Goal: Use online tool/utility: Utilize a website feature to perform a specific function

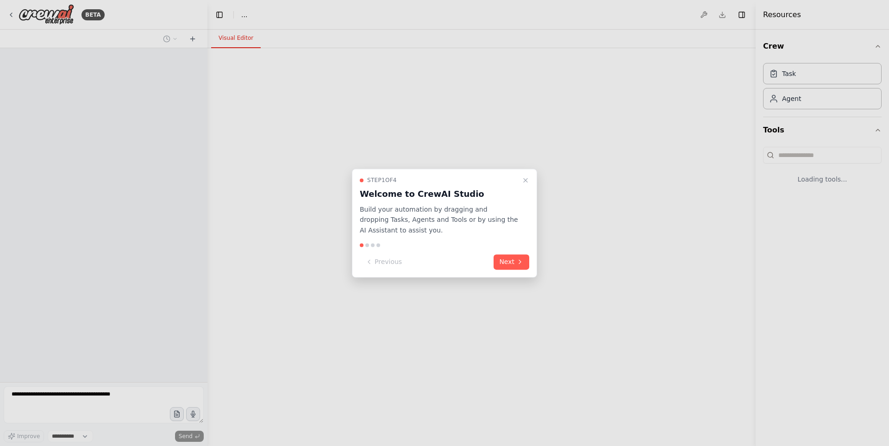
select select "****"
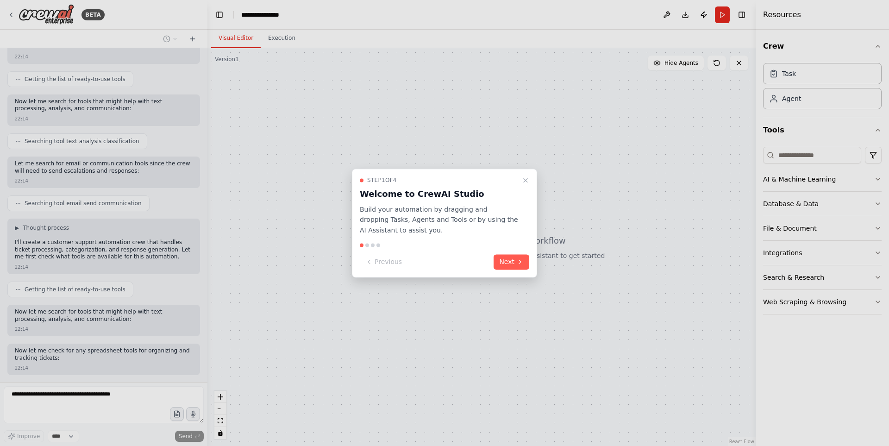
scroll to position [155, 0]
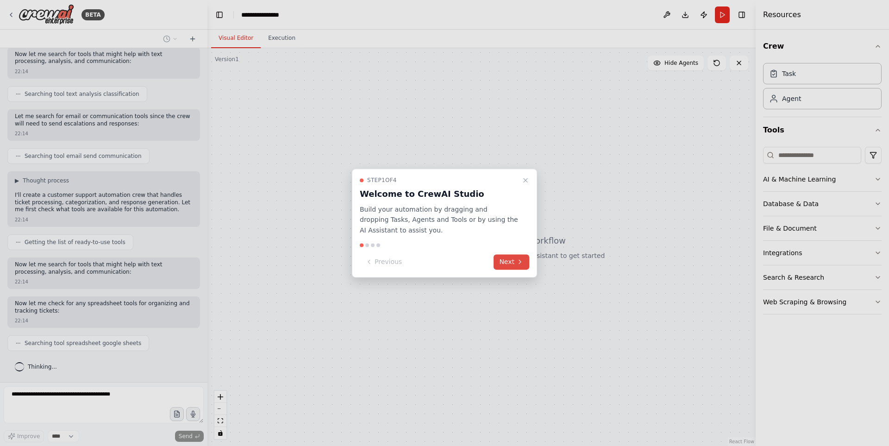
click at [511, 261] on button "Next" at bounding box center [512, 261] width 36 height 15
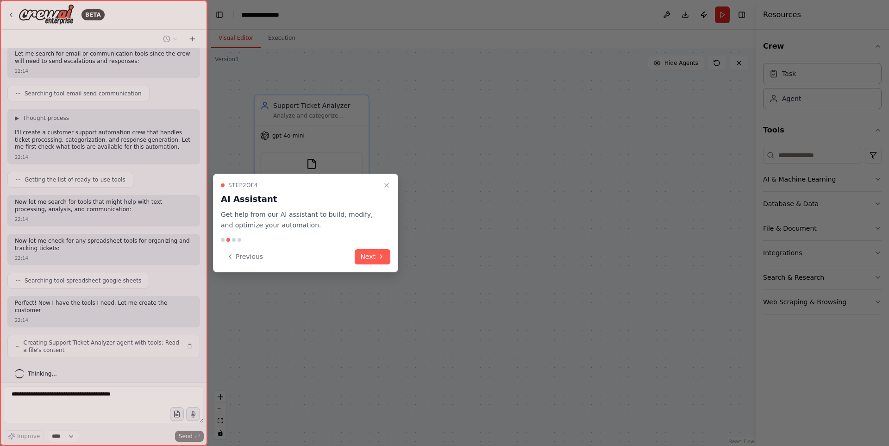
scroll to position [225, 0]
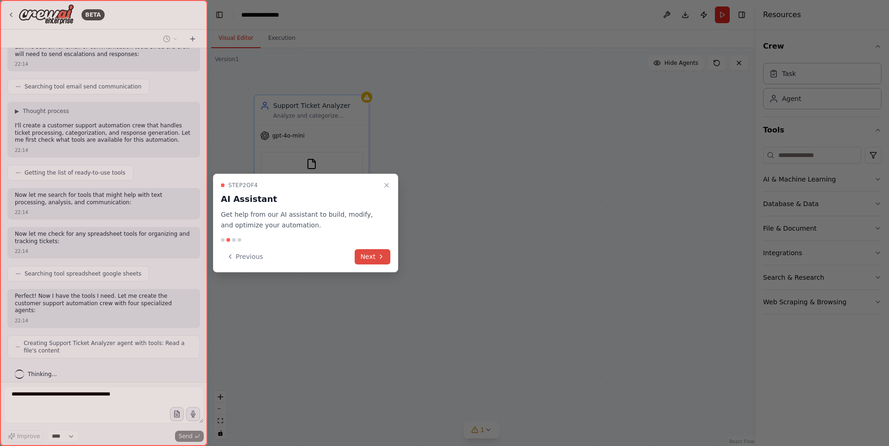
click at [375, 257] on button "Next" at bounding box center [373, 256] width 36 height 15
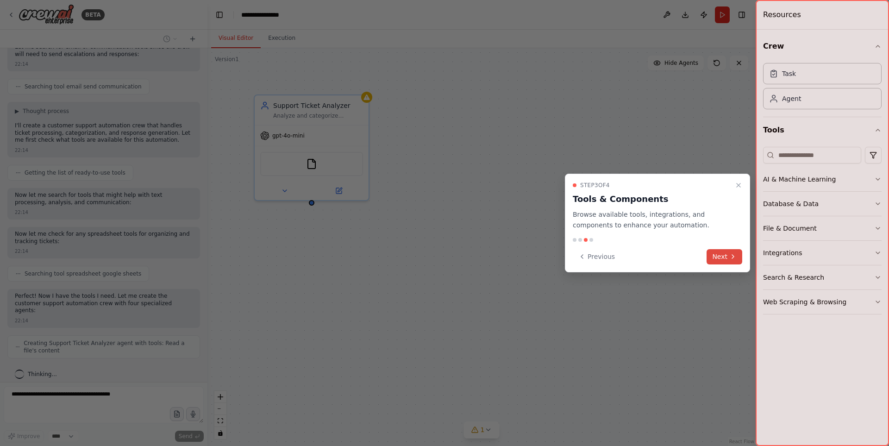
click at [729, 261] on button "Next" at bounding box center [725, 256] width 36 height 15
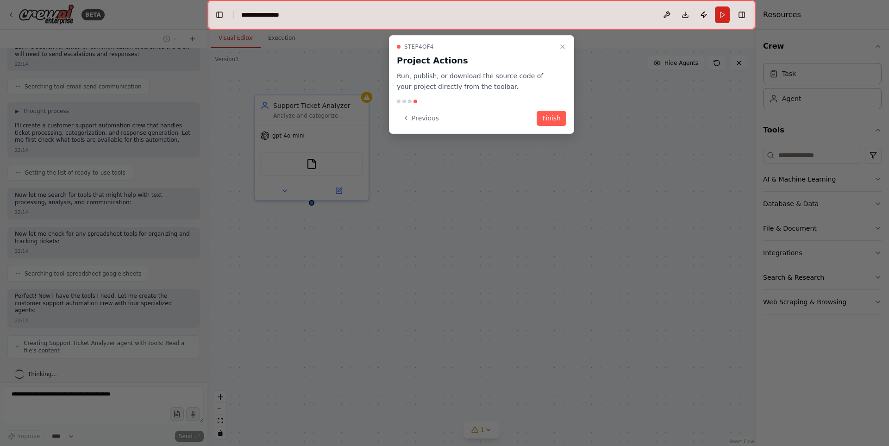
scroll to position [248, 0]
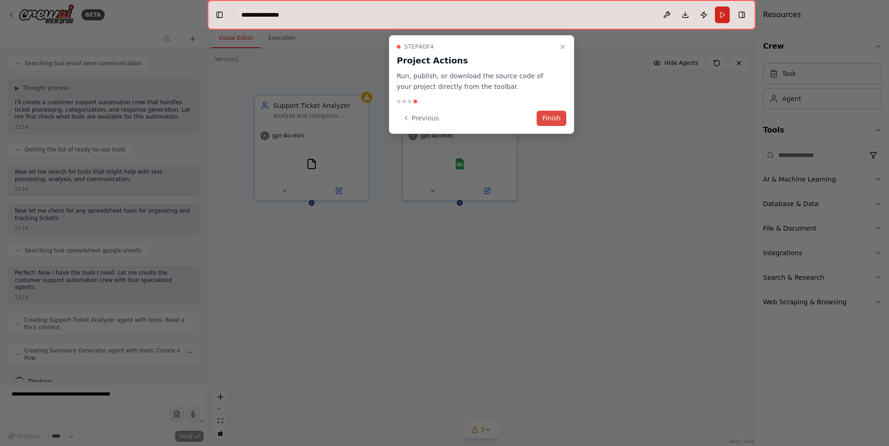
click at [557, 122] on button "Finish" at bounding box center [552, 118] width 30 height 15
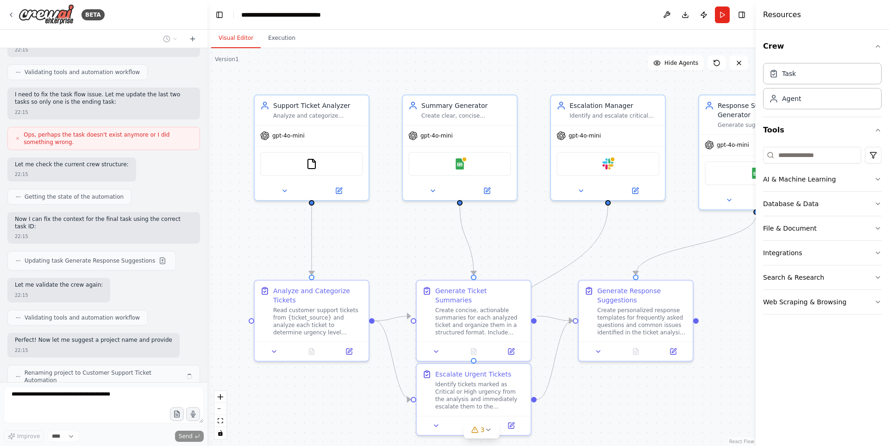
scroll to position [796, 0]
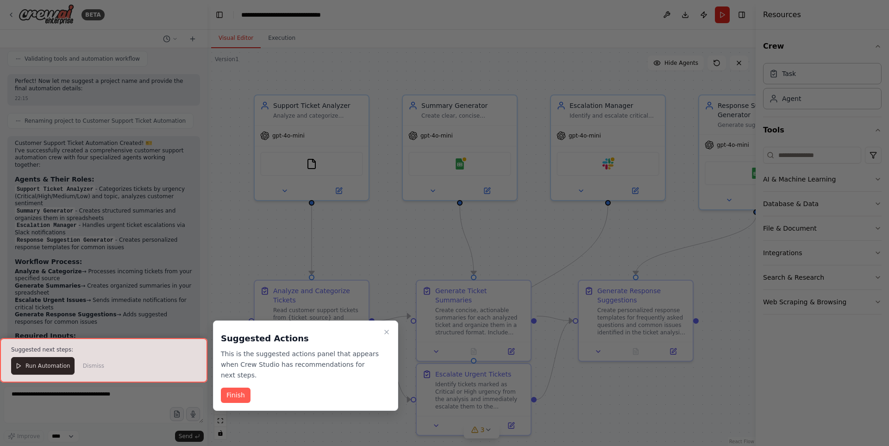
click at [45, 365] on div at bounding box center [103, 360] width 207 height 44
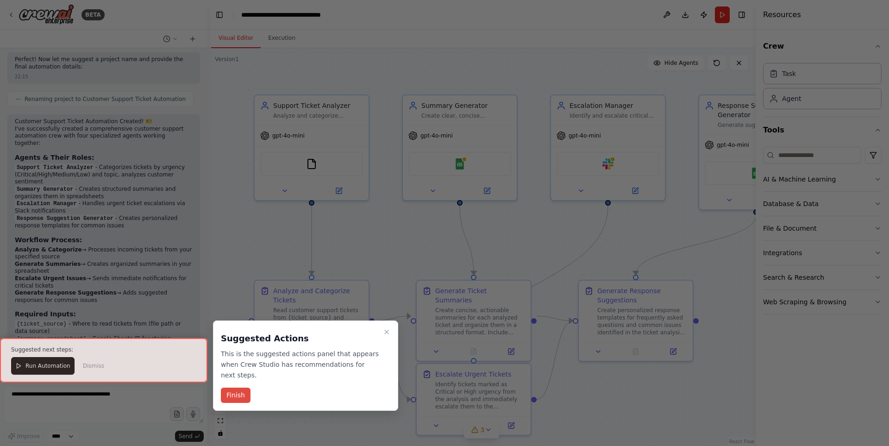
click at [230, 388] on button "Finish" at bounding box center [236, 395] width 30 height 15
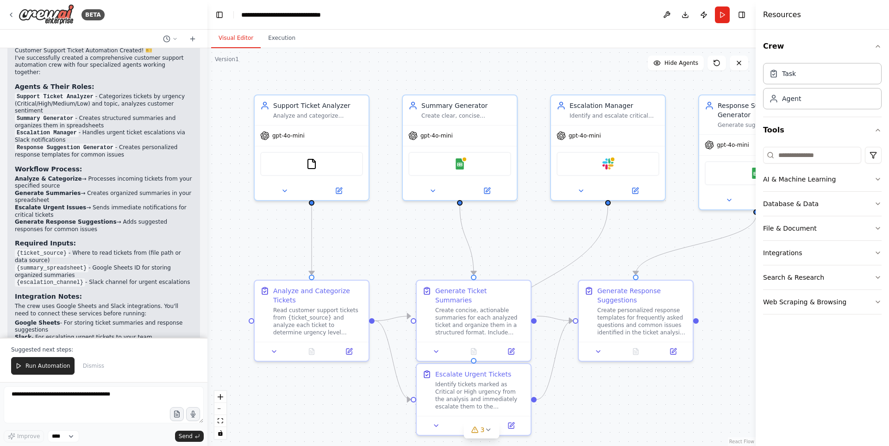
scroll to position [1147, 0]
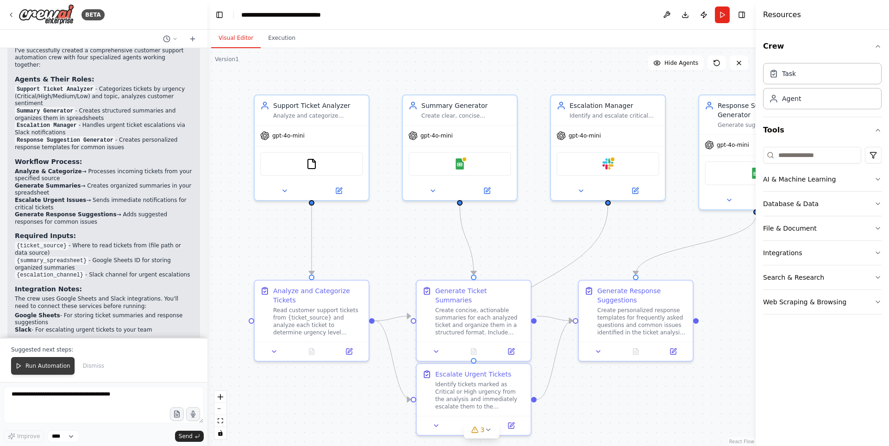
click at [50, 366] on span "Run Automation" at bounding box center [47, 365] width 45 height 7
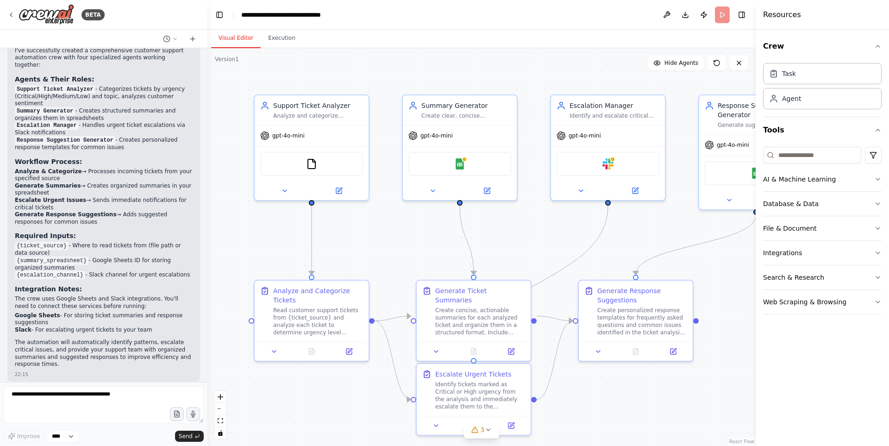
scroll to position [1103, 0]
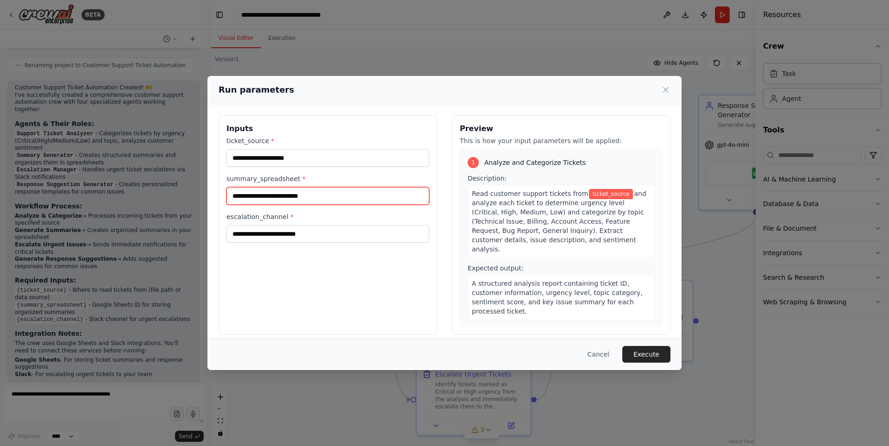
click at [327, 195] on input "summary_spreadsheet *" at bounding box center [327, 196] width 203 height 18
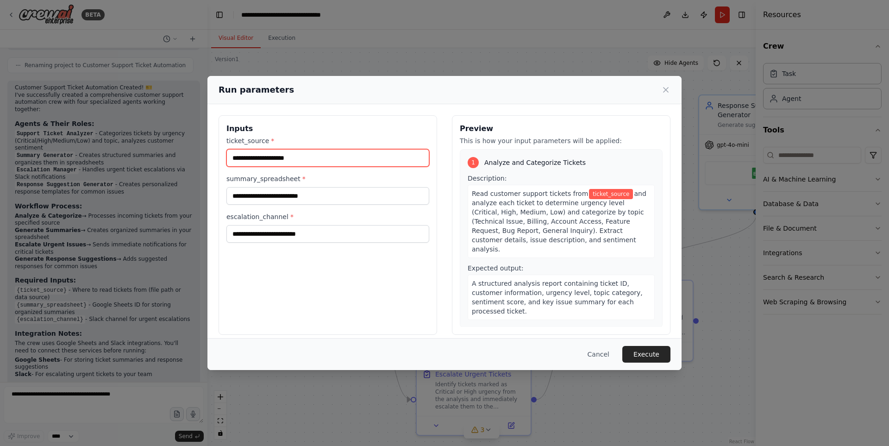
click at [310, 159] on input "ticket_source *" at bounding box center [327, 158] width 203 height 18
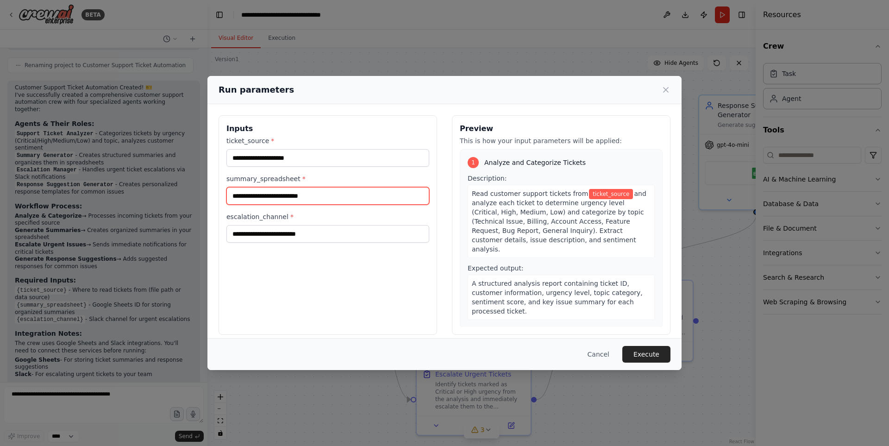
click at [310, 191] on input "summary_spreadsheet *" at bounding box center [327, 196] width 203 height 18
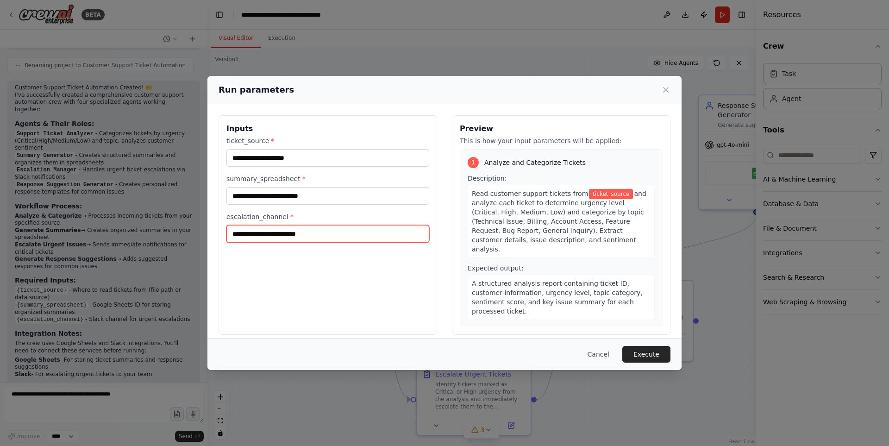
click at [307, 225] on input "escalation_channel *" at bounding box center [327, 234] width 203 height 18
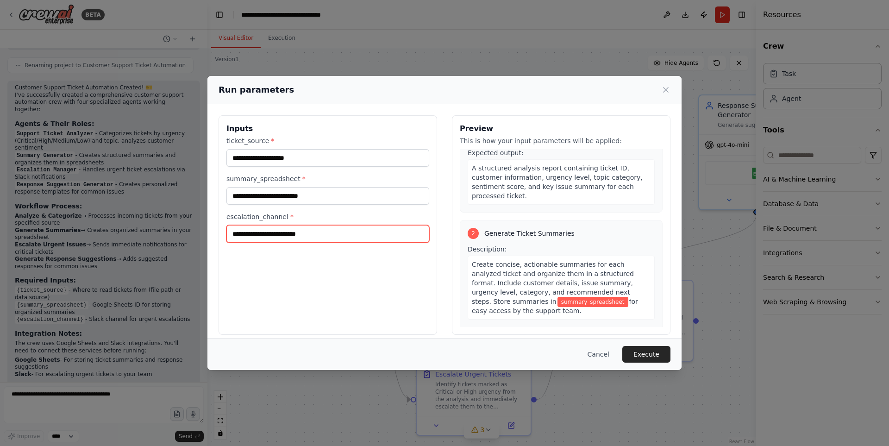
scroll to position [0, 0]
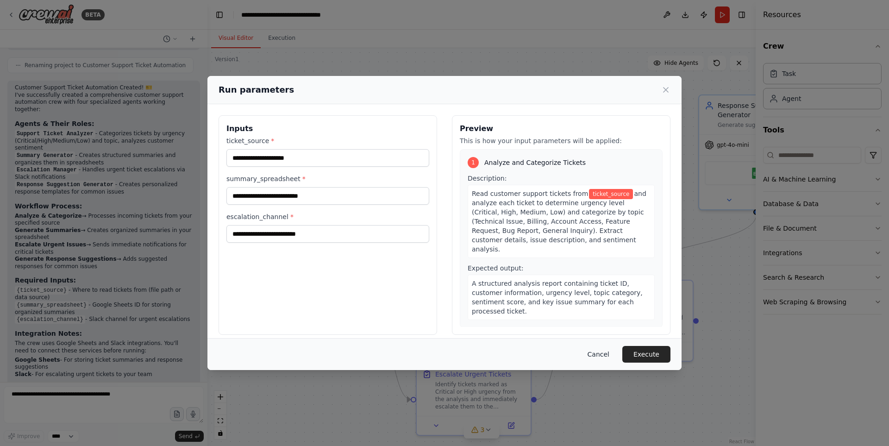
click at [606, 354] on button "Cancel" at bounding box center [598, 354] width 37 height 17
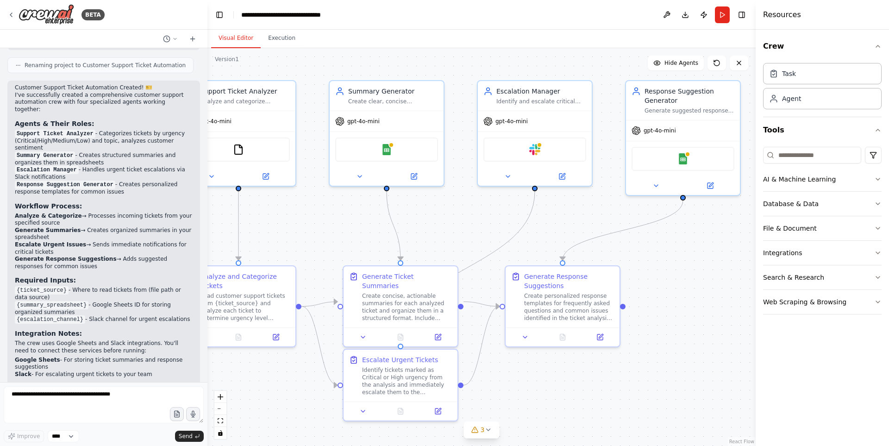
drag, startPoint x: 702, startPoint y: 386, endPoint x: 657, endPoint y: 371, distance: 47.7
click at [657, 371] on div ".deletable-edge-delete-btn { width: 20px; height: 20px; border: 0px solid #ffff…" at bounding box center [481, 247] width 548 height 398
click at [556, 313] on div "Create personalized response templates for frequently asked questions and commo…" at bounding box center [569, 305] width 90 height 30
click at [601, 334] on icon at bounding box center [601, 334] width 4 height 4
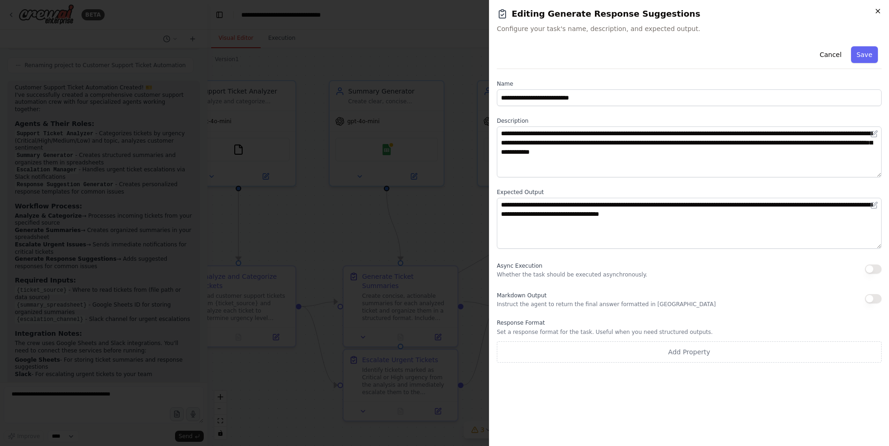
click at [879, 13] on icon "button" at bounding box center [877, 10] width 7 height 7
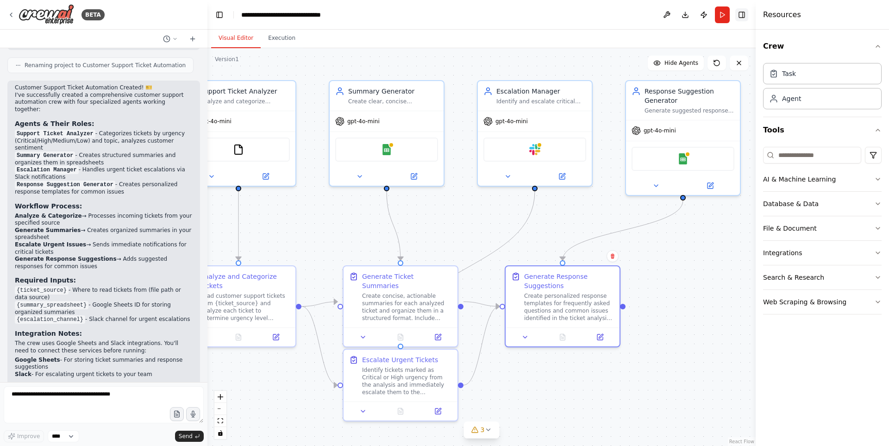
click at [741, 17] on button "Toggle Right Sidebar" at bounding box center [742, 14] width 13 height 13
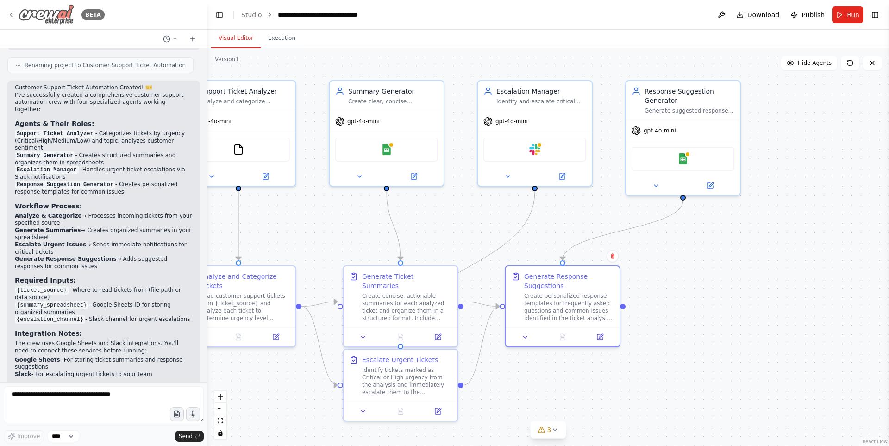
click at [13, 13] on icon at bounding box center [10, 14] width 7 height 7
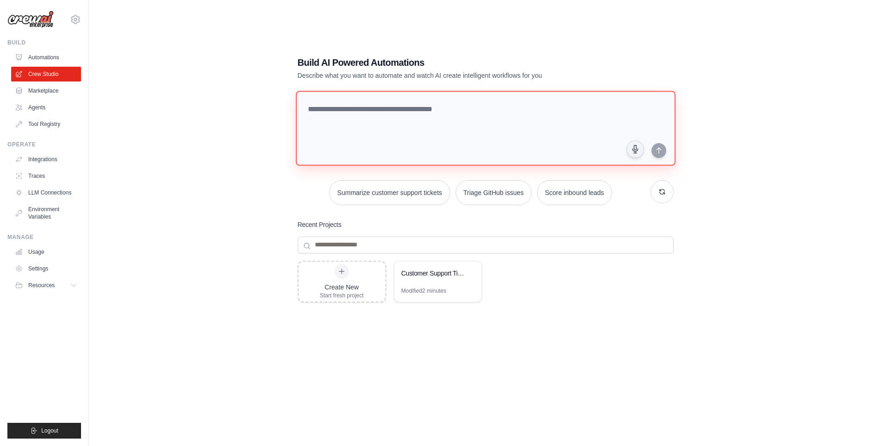
click at [462, 102] on textarea at bounding box center [485, 128] width 380 height 75
click at [424, 112] on textarea "**********" at bounding box center [486, 127] width 383 height 75
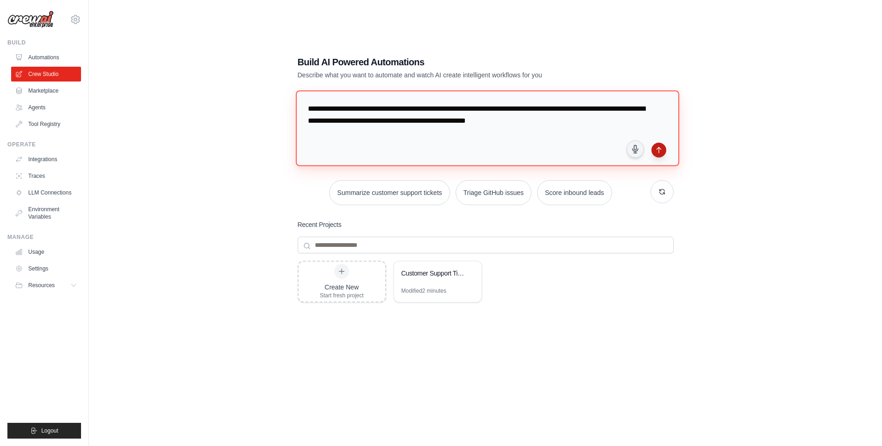
type textarea "**********"
click at [657, 150] on icon "submit" at bounding box center [658, 149] width 7 height 7
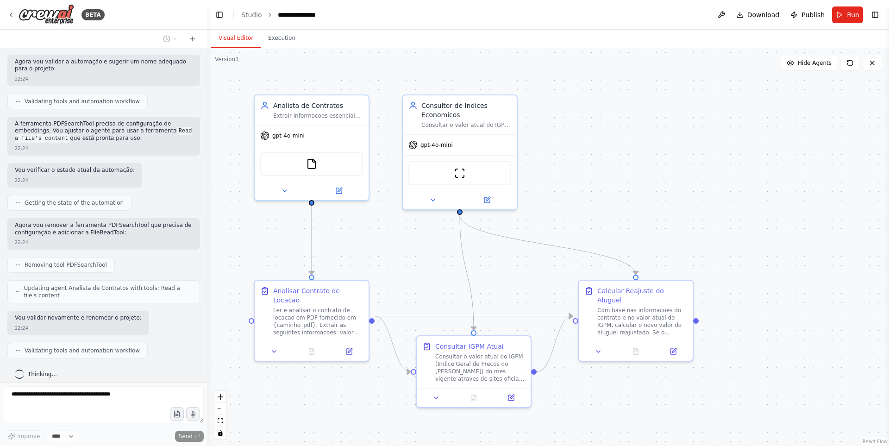
scroll to position [644, 0]
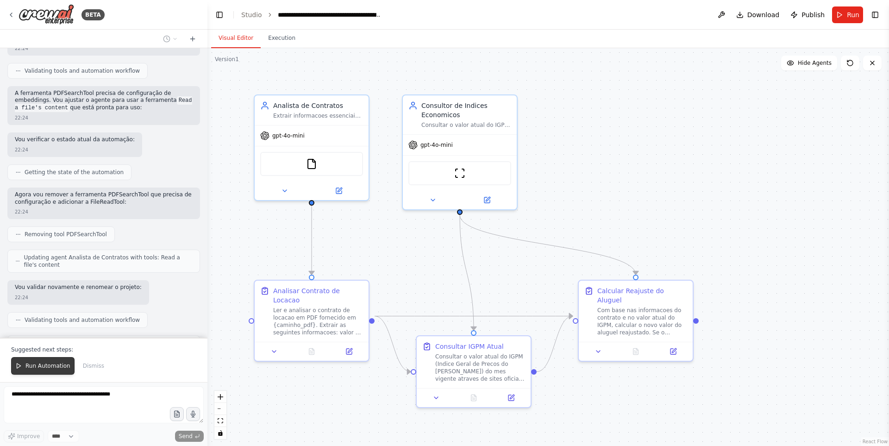
click at [44, 367] on span "Run Automation" at bounding box center [47, 365] width 45 height 7
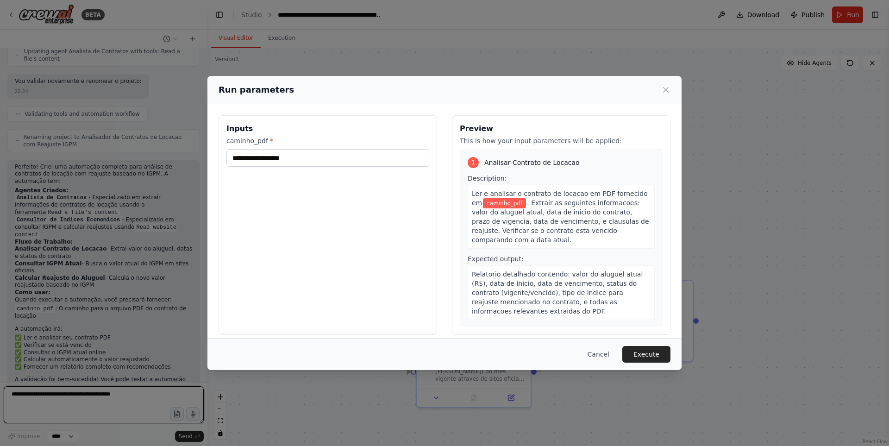
scroll to position [858, 0]
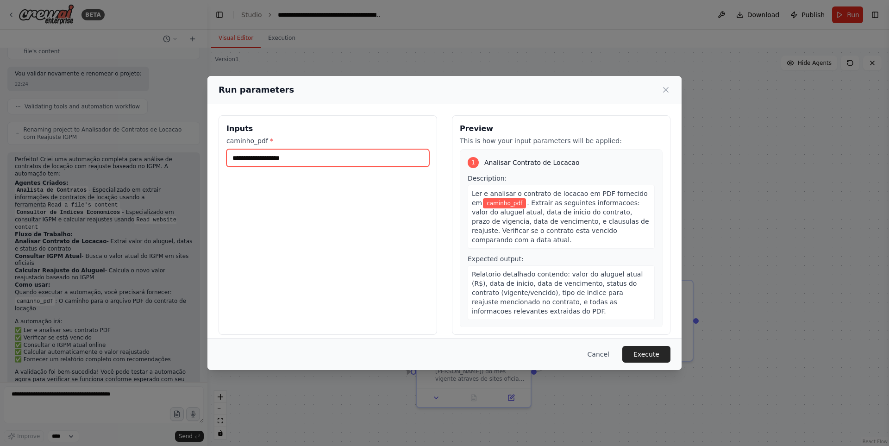
click at [319, 156] on input "caminho_pdf *" at bounding box center [327, 158] width 203 height 18
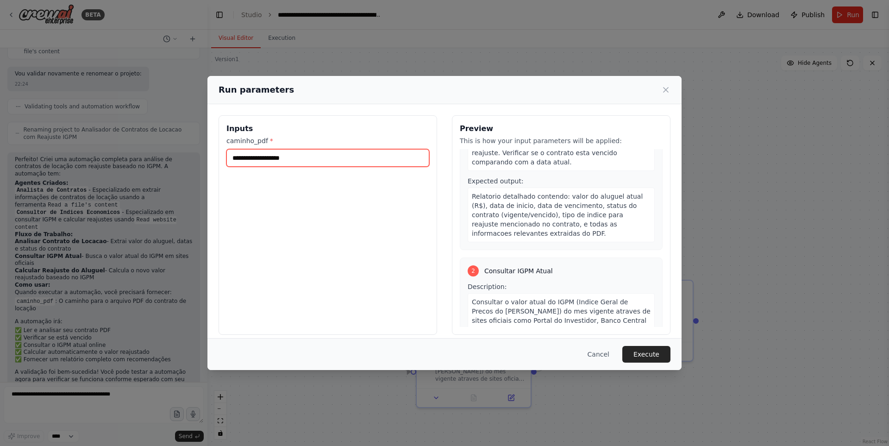
scroll to position [0, 0]
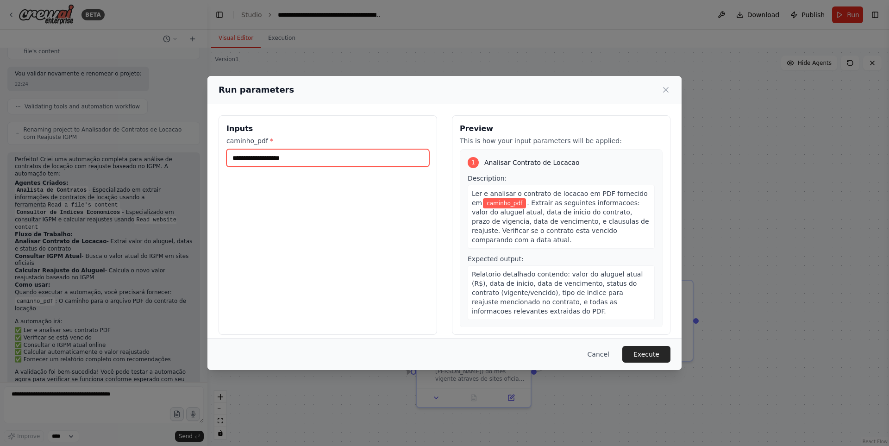
click at [343, 160] on input "caminho_pdf *" at bounding box center [327, 158] width 203 height 18
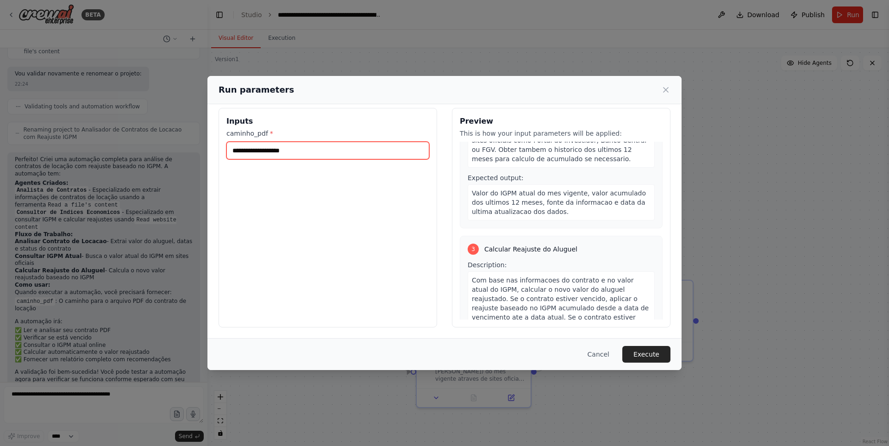
scroll to position [151, 0]
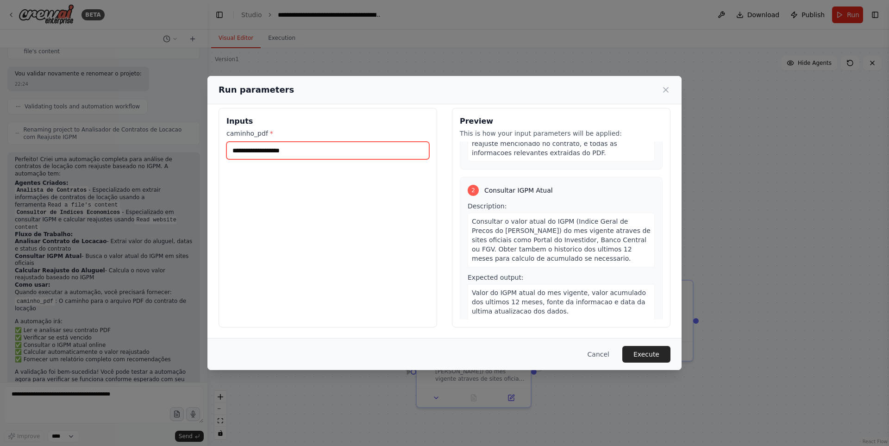
click at [295, 152] on input "caminho_pdf *" at bounding box center [327, 151] width 203 height 18
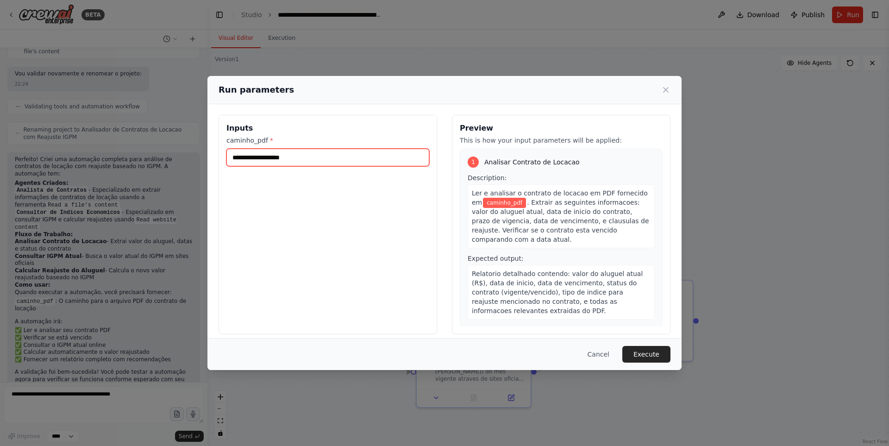
scroll to position [0, 0]
click at [303, 155] on input "caminho_pdf *" at bounding box center [327, 158] width 203 height 18
paste input "**********"
type input "**********"
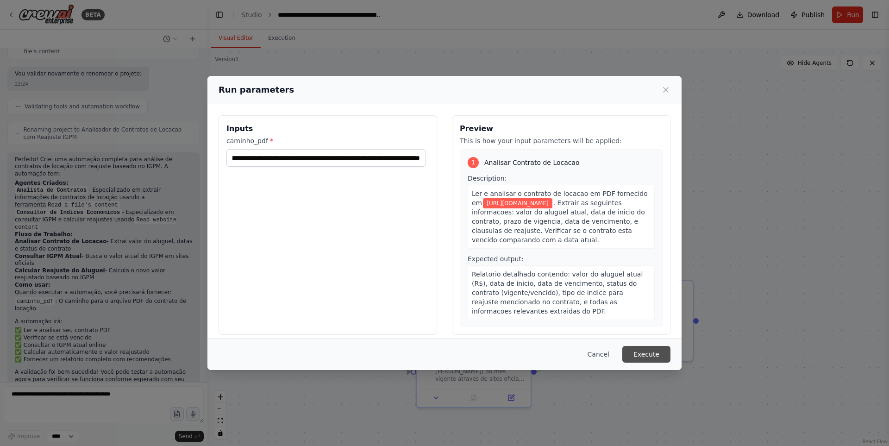
click at [641, 350] on button "Execute" at bounding box center [646, 354] width 48 height 17
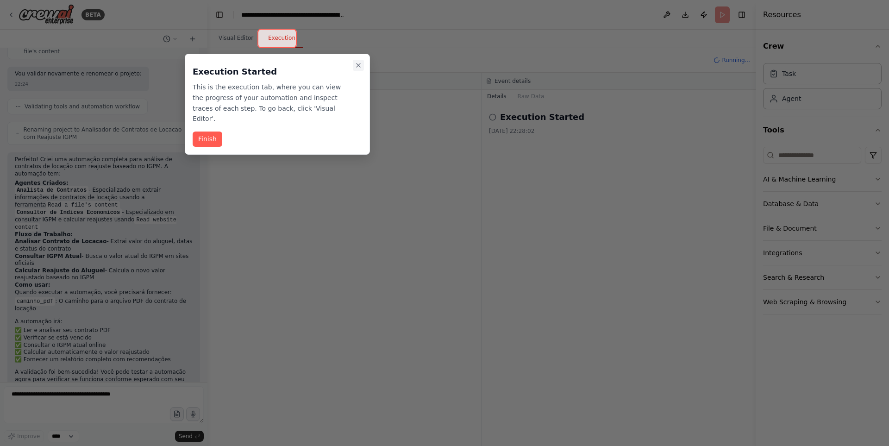
click at [362, 66] on icon "Close walkthrough" at bounding box center [358, 65] width 7 height 7
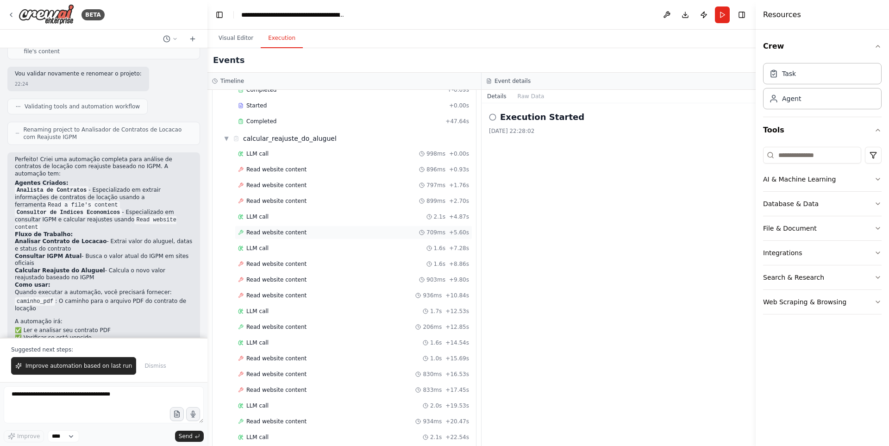
scroll to position [1098, 0]
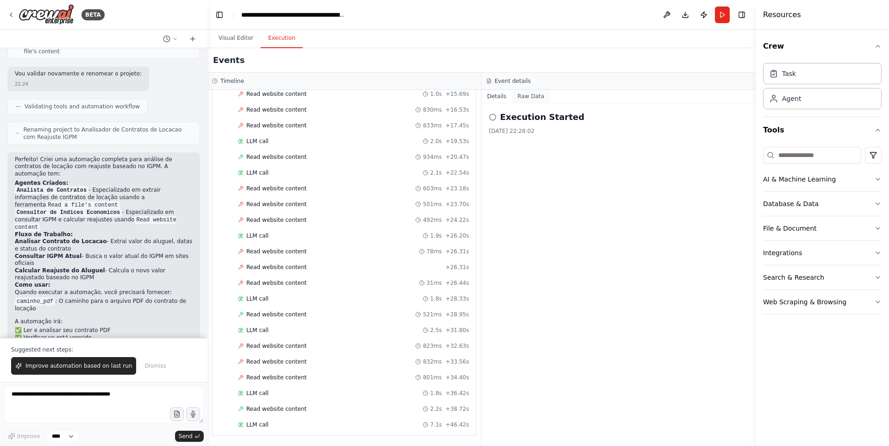
click at [526, 98] on button "Raw Data" at bounding box center [531, 96] width 38 height 13
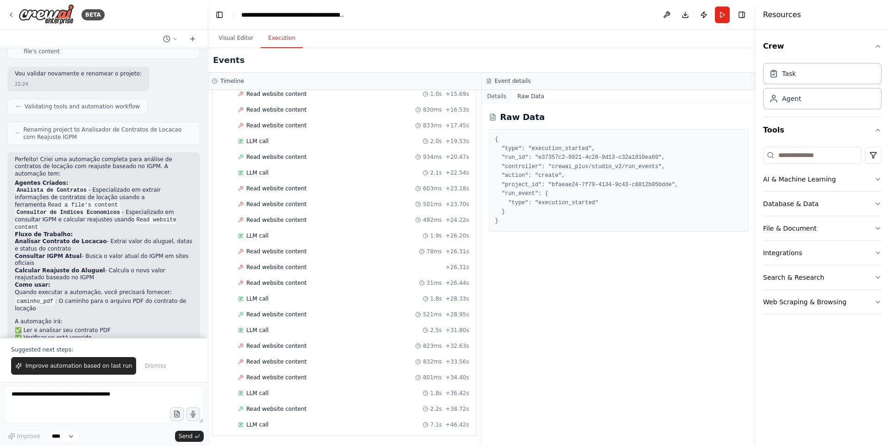
click at [493, 97] on button "Details" at bounding box center [497, 96] width 31 height 13
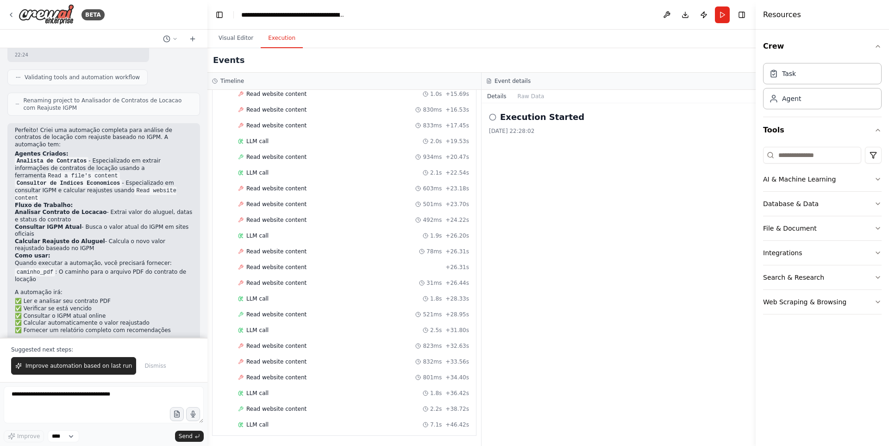
scroll to position [902, 0]
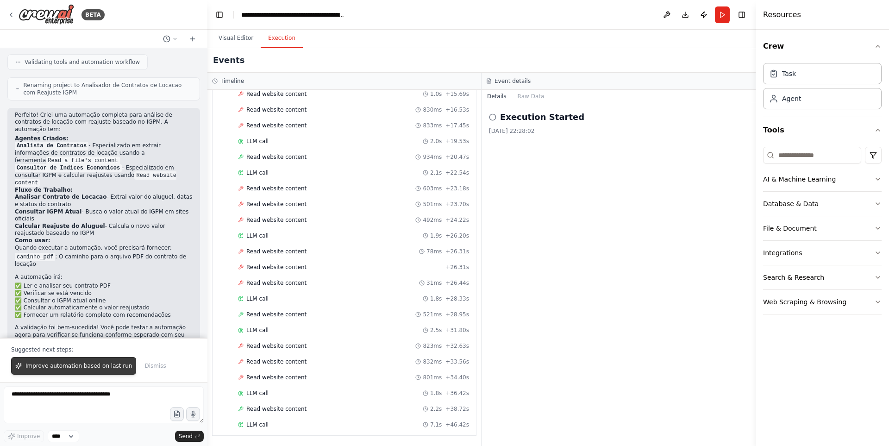
click at [107, 369] on span "Improve automation based on last run" at bounding box center [78, 365] width 107 height 7
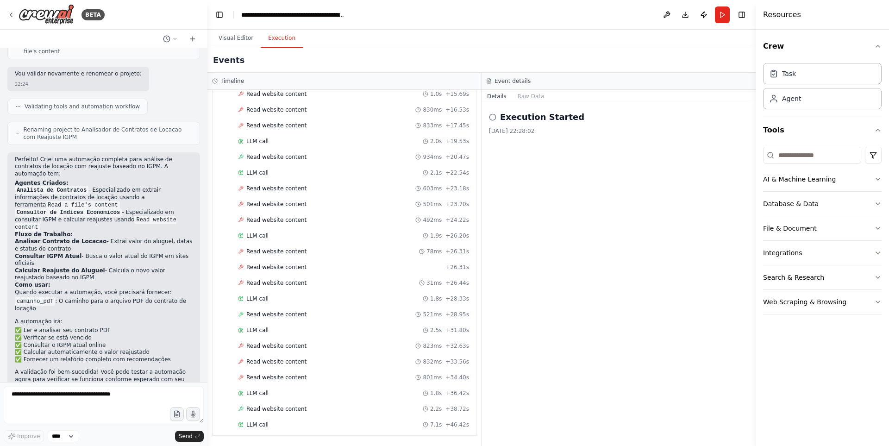
scroll to position [882, 0]
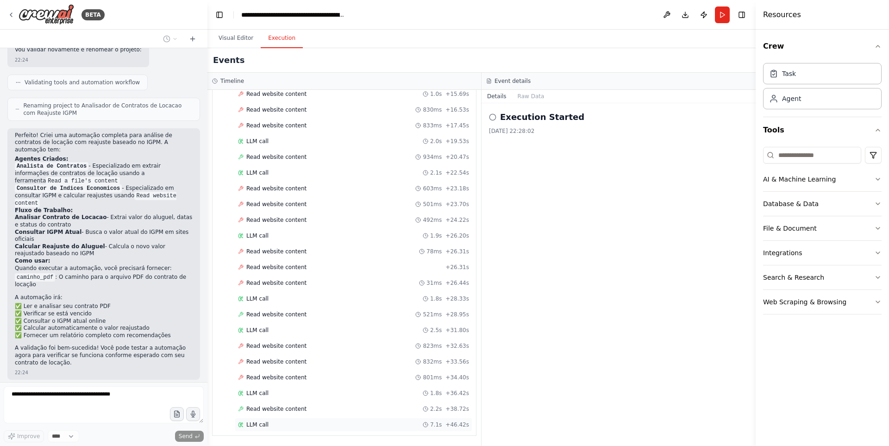
click at [274, 424] on div "LLM call 7.1s + 46.42s" at bounding box center [353, 424] width 231 height 7
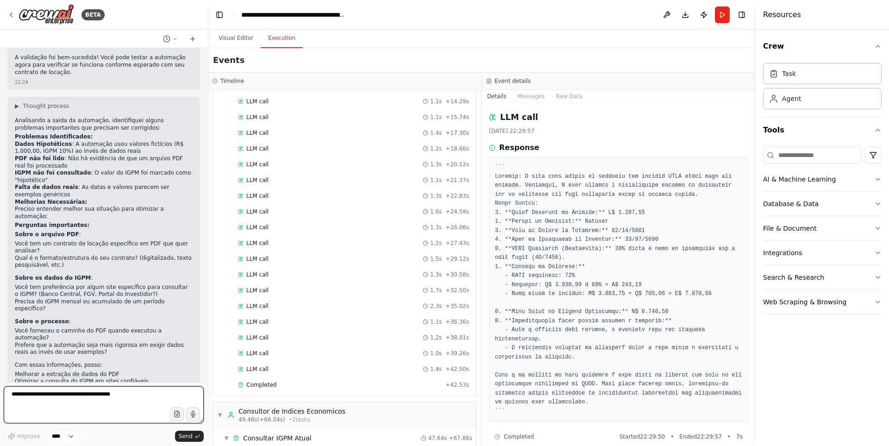
scroll to position [0, 0]
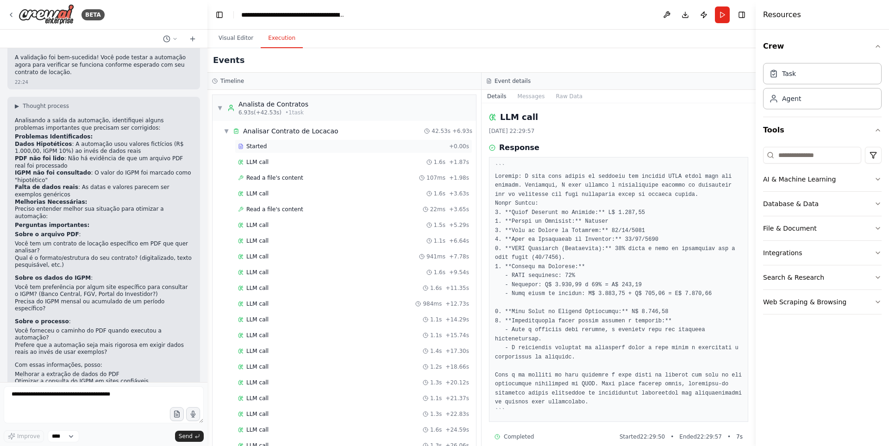
click at [268, 143] on div "Started" at bounding box center [341, 146] width 207 height 7
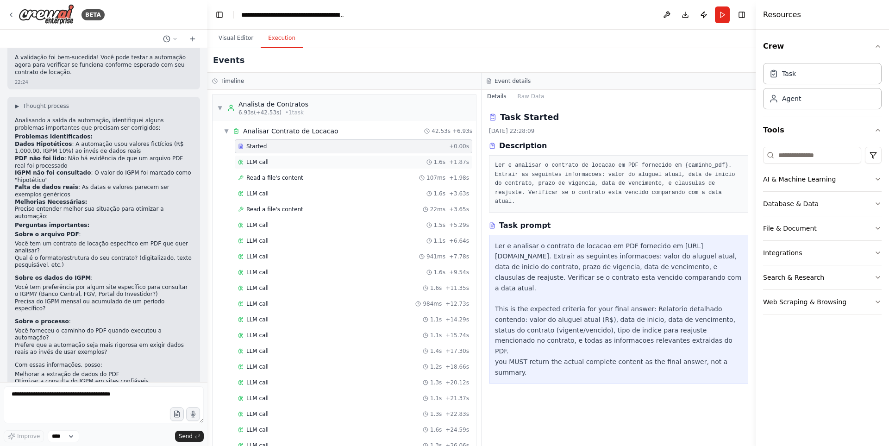
click at [268, 163] on div "LLM call 1.6s + 1.87s" at bounding box center [353, 161] width 231 height 7
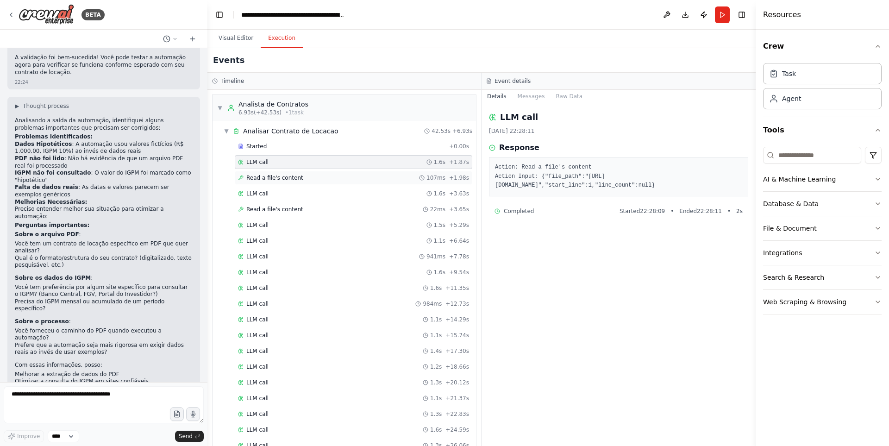
click at [264, 176] on span "Read a file's content" at bounding box center [274, 177] width 57 height 7
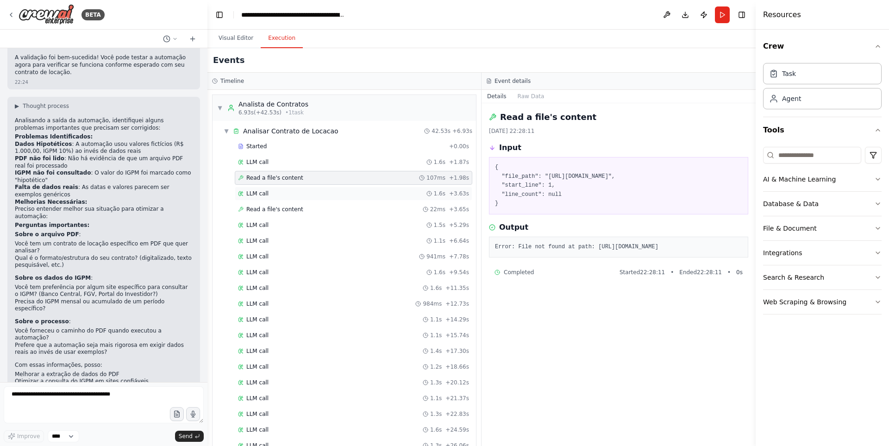
click at [271, 194] on div "LLM call 1.6s + 3.63s" at bounding box center [353, 193] width 231 height 7
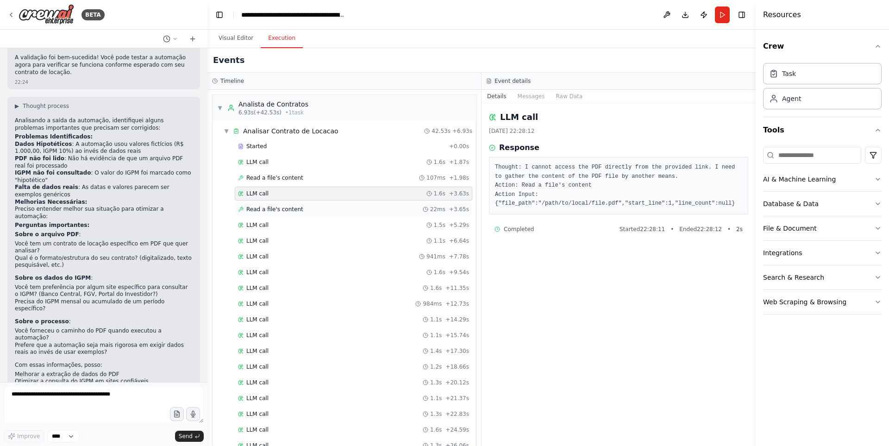
click at [273, 208] on span "Read a file's content" at bounding box center [274, 209] width 57 height 7
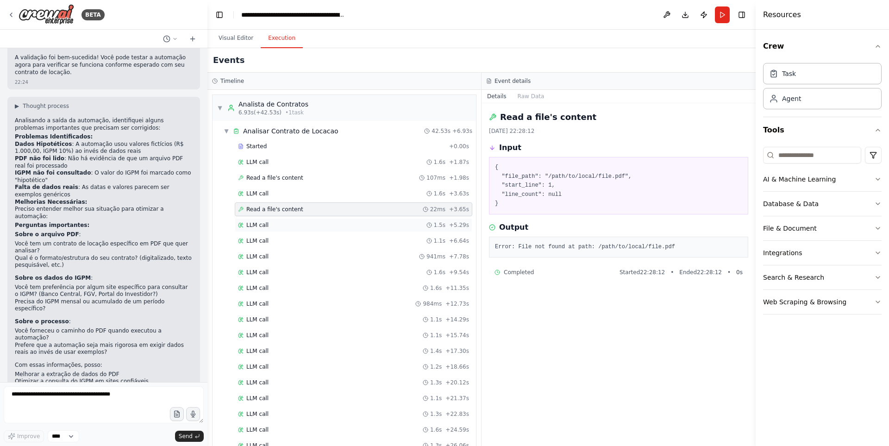
click at [276, 221] on div "LLM call 1.5s + 5.29s" at bounding box center [353, 224] width 231 height 7
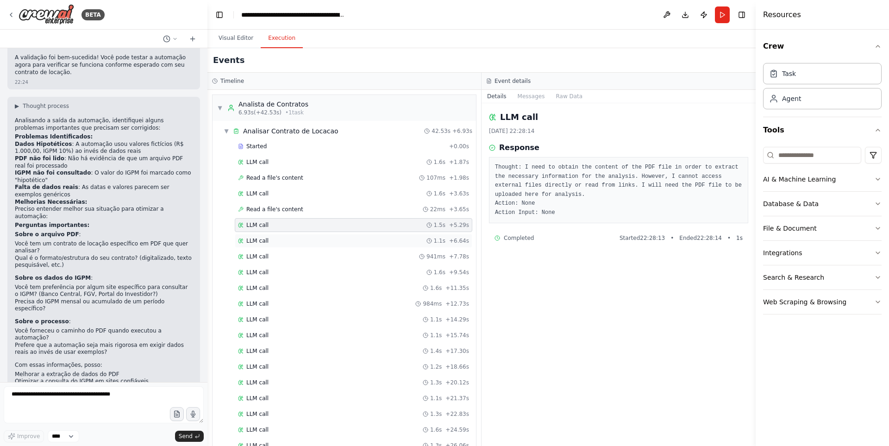
click at [281, 237] on div "LLM call 1.1s + 6.64s" at bounding box center [354, 241] width 238 height 14
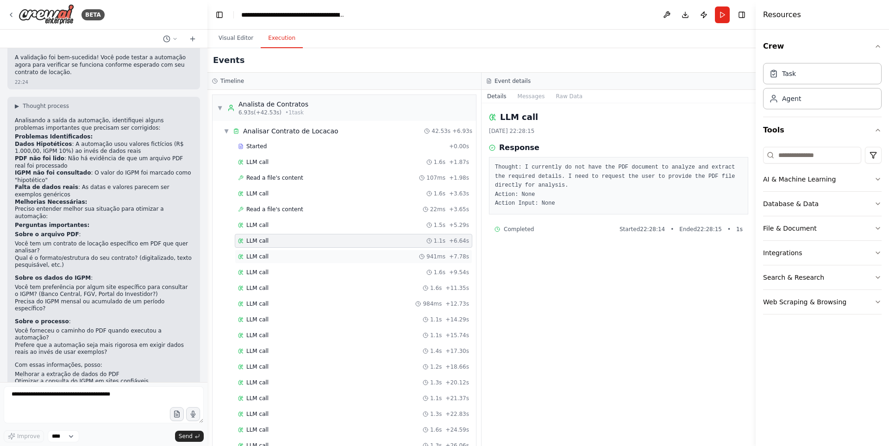
click at [282, 256] on div "LLM call 941ms + 7.78s" at bounding box center [353, 256] width 231 height 7
click at [282, 268] on div "LLM call 1.6s + 9.54s" at bounding box center [354, 272] width 238 height 14
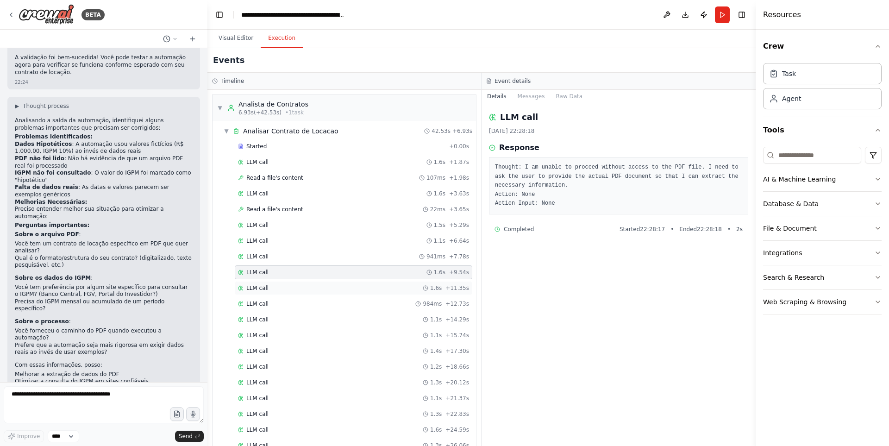
click at [281, 286] on div "LLM call 1.6s + 11.35s" at bounding box center [353, 287] width 231 height 7
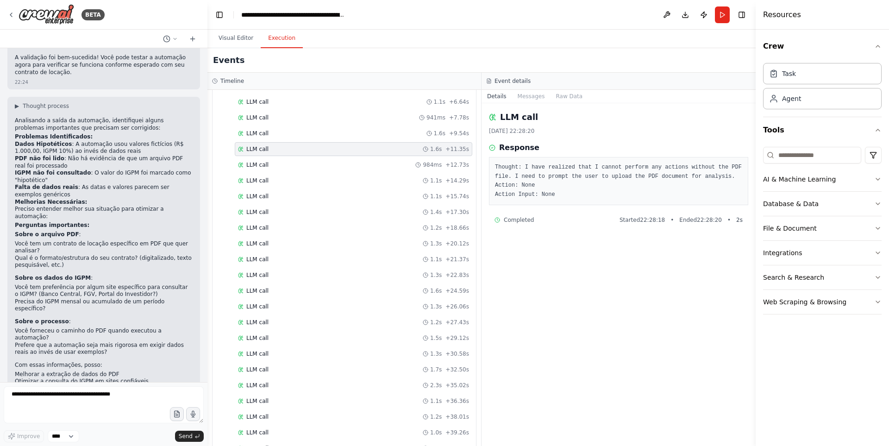
scroll to position [185, 0]
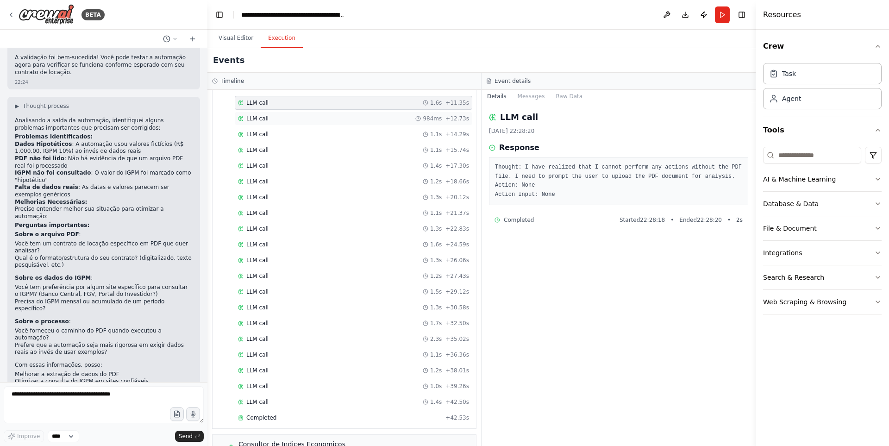
click at [284, 115] on div "LLM call 984ms + 12.73s" at bounding box center [353, 118] width 231 height 7
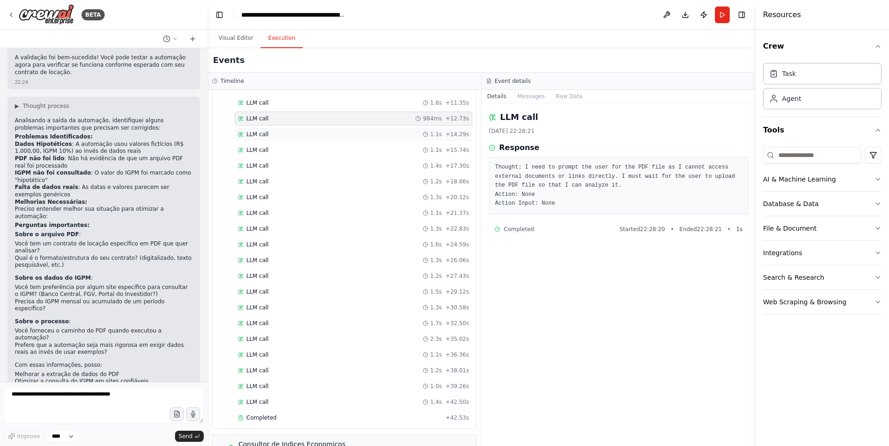
click at [283, 128] on div "LLM call 1.1s + 14.29s" at bounding box center [354, 134] width 238 height 14
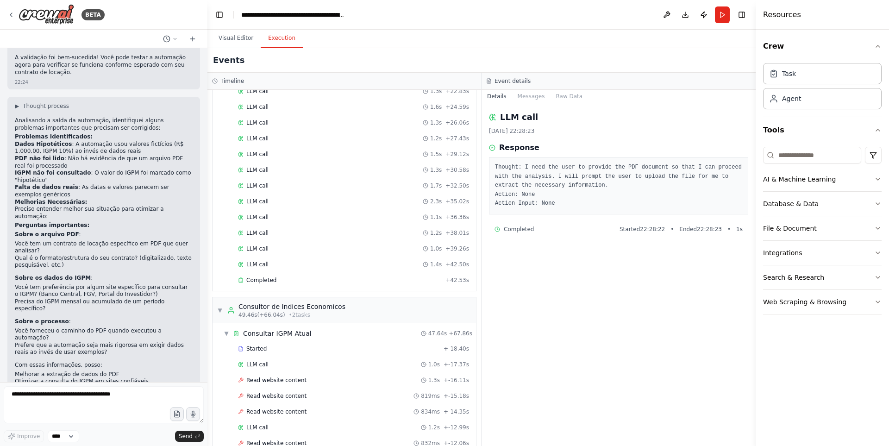
scroll to position [324, 0]
click at [283, 263] on div "LLM call 1.4s + 42.50s" at bounding box center [353, 262] width 231 height 7
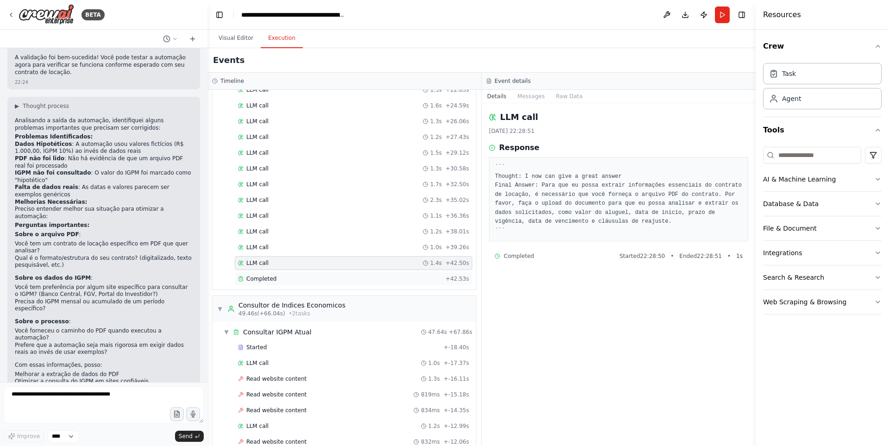
click at [283, 280] on div "Completed" at bounding box center [340, 278] width 204 height 7
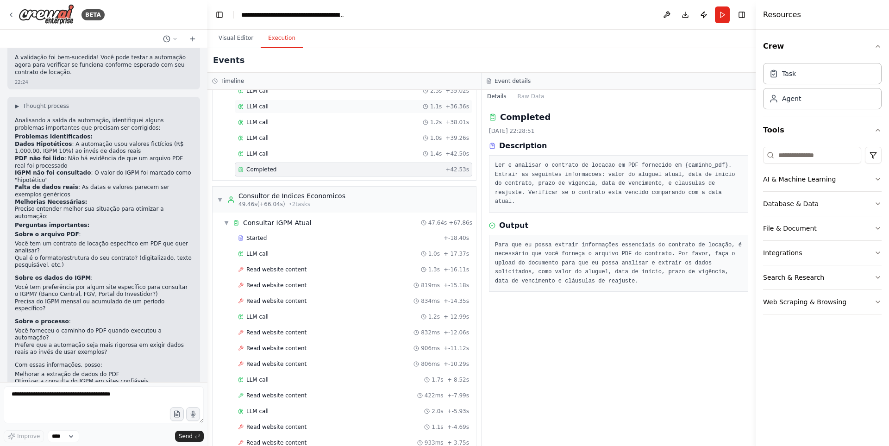
scroll to position [509, 0]
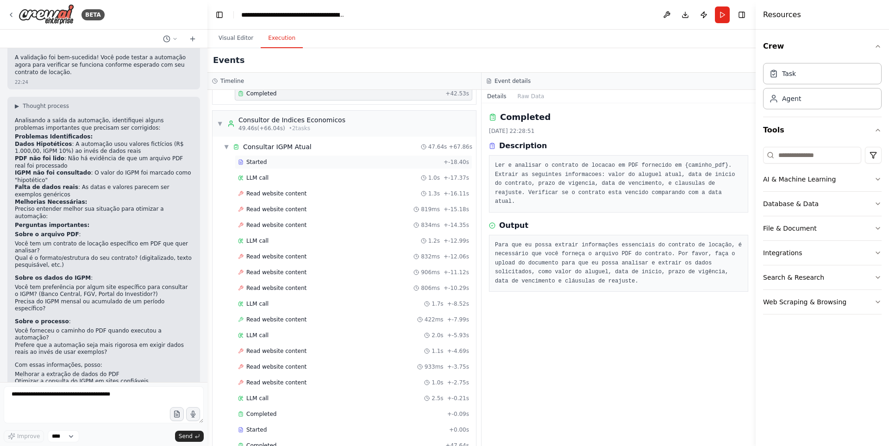
click at [322, 162] on div "Started" at bounding box center [339, 161] width 202 height 7
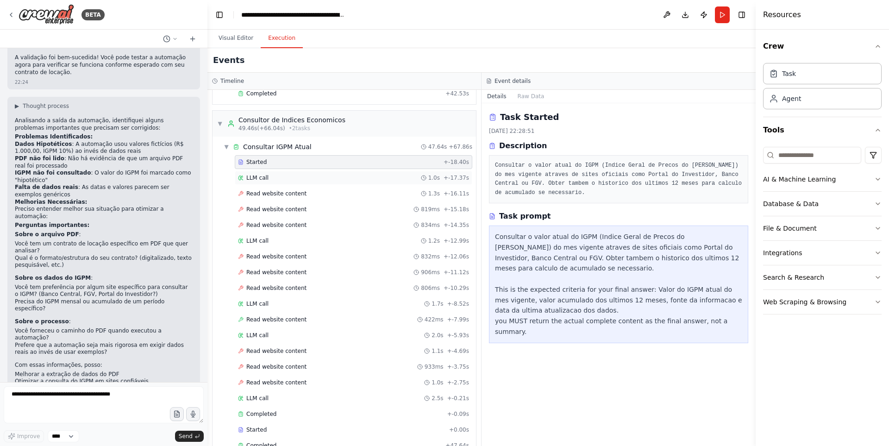
click at [314, 177] on div "LLM call 1.0s + -17.37s" at bounding box center [353, 177] width 231 height 7
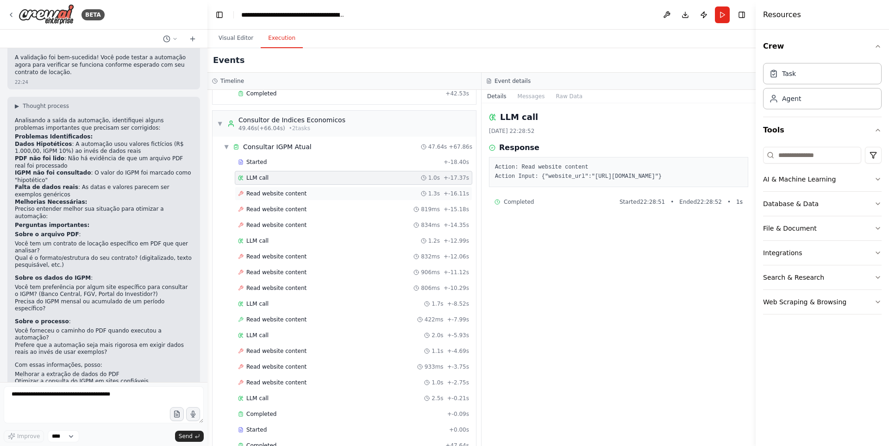
click at [312, 191] on div "Read website content 1.3s + -16.11s" at bounding box center [353, 193] width 231 height 7
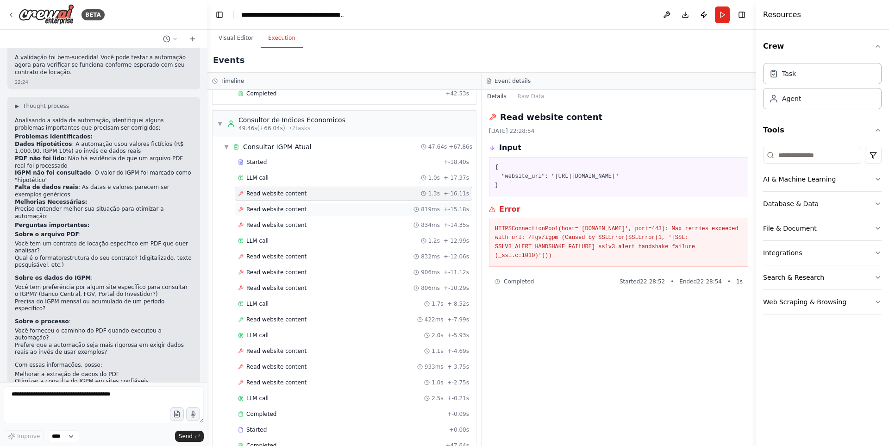
click at [311, 208] on div "Read website content 819ms + -15.18s" at bounding box center [353, 209] width 231 height 7
click at [308, 220] on div "Read website content 834ms + -14.35s" at bounding box center [354, 225] width 238 height 14
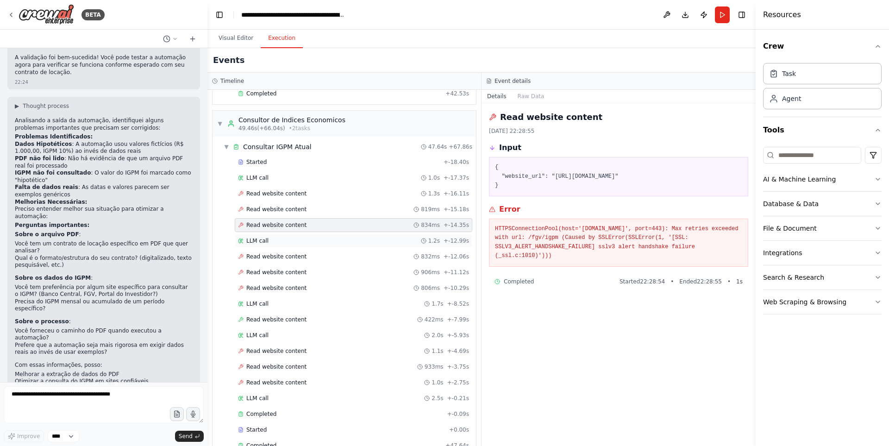
click at [293, 243] on div "LLM call 1.2s + -12.99s" at bounding box center [353, 240] width 231 height 7
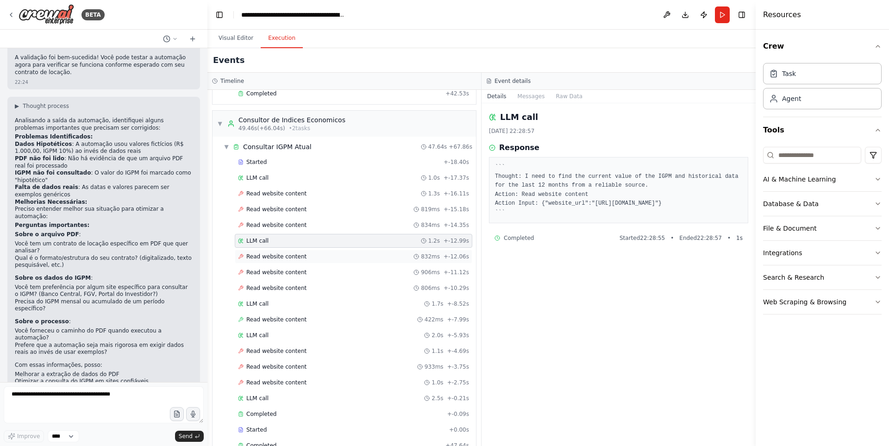
click at [294, 256] on span "Read website content" at bounding box center [276, 256] width 60 height 7
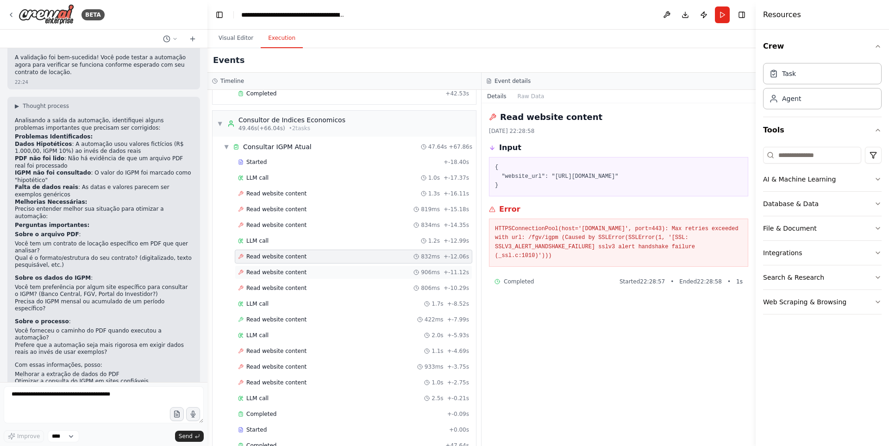
click at [291, 268] on div "Read website content 906ms + -11.12s" at bounding box center [354, 272] width 238 height 14
click at [291, 282] on div "Read website content 806ms + -10.29s" at bounding box center [354, 288] width 238 height 14
click at [289, 296] on div "Started + -18.40s LLM call 1.0s + -17.37s Read website content 1.3s + -16.11s R…" at bounding box center [348, 304] width 256 height 299
click at [287, 310] on div "LLM call 1.7s + -8.52s" at bounding box center [354, 304] width 238 height 14
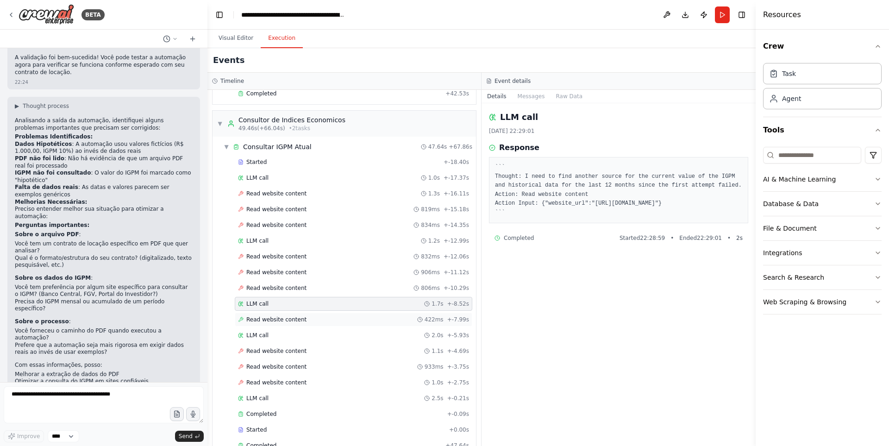
click at [289, 316] on span "Read website content" at bounding box center [276, 319] width 60 height 7
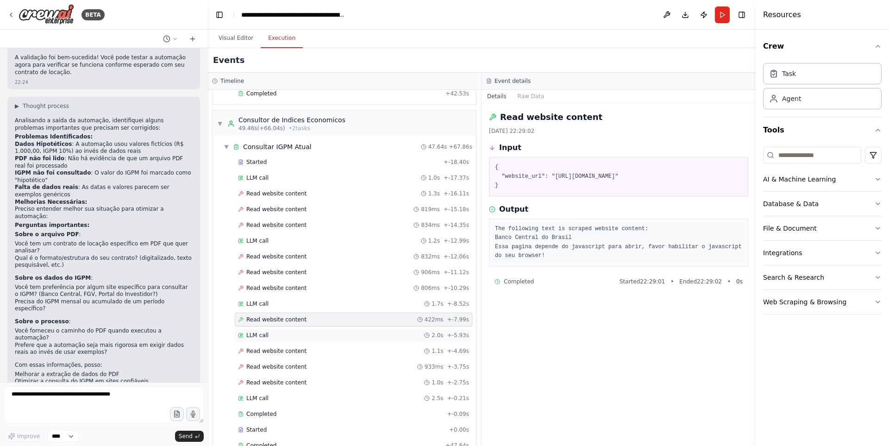
click at [289, 333] on div "LLM call 2.0s + -5.93s" at bounding box center [353, 335] width 231 height 7
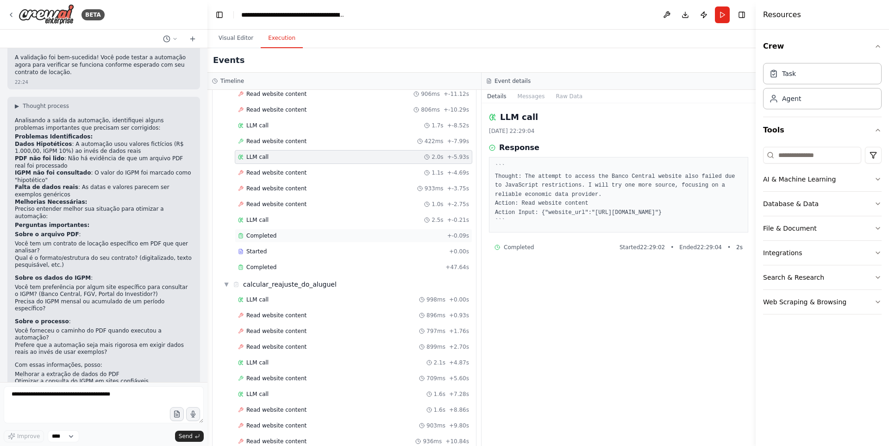
scroll to position [695, 0]
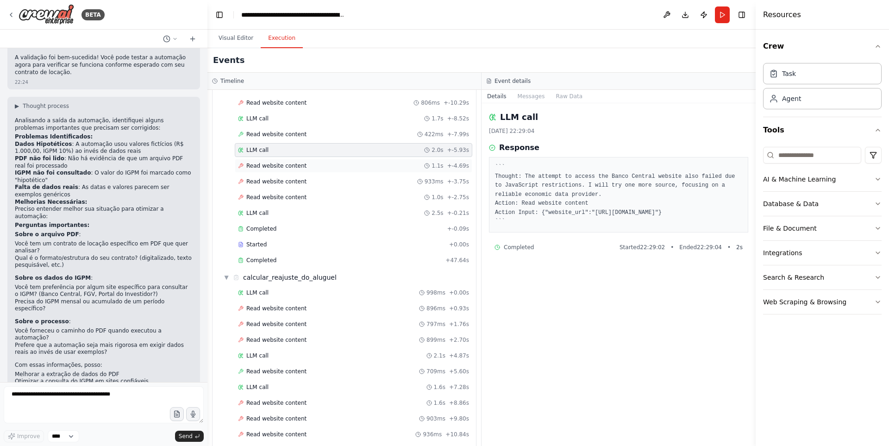
click at [278, 163] on span "Read website content" at bounding box center [276, 165] width 60 height 7
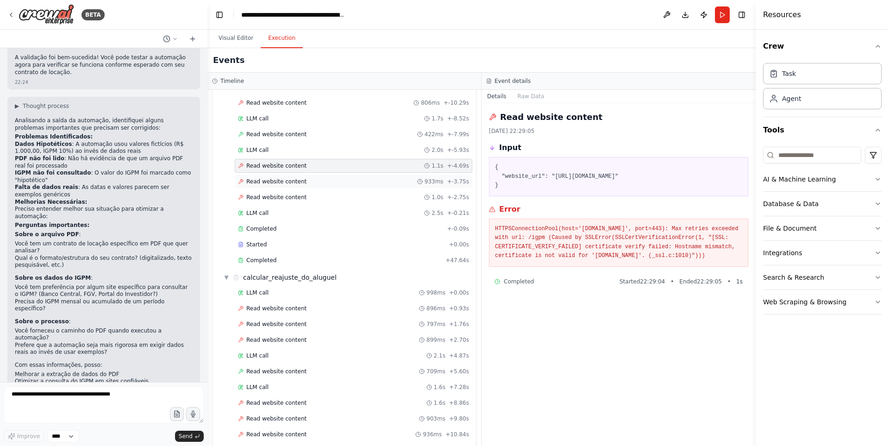
click at [278, 179] on span "Read website content" at bounding box center [276, 181] width 60 height 7
click at [283, 198] on span "Read website content" at bounding box center [276, 197] width 60 height 7
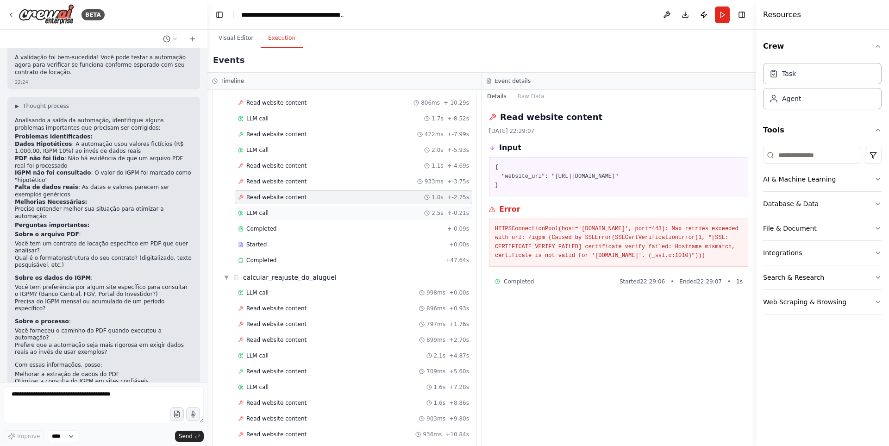
click at [278, 216] on div "LLM call 2.5s + -0.21s" at bounding box center [353, 212] width 231 height 7
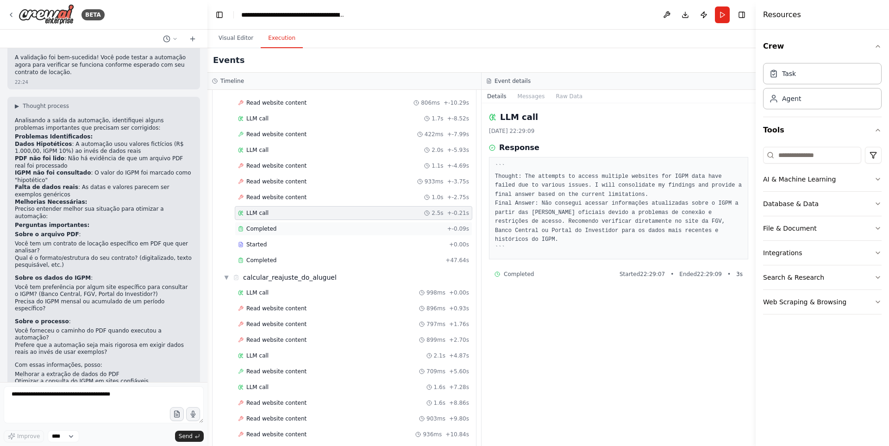
click at [279, 231] on div "Completed" at bounding box center [341, 228] width 206 height 7
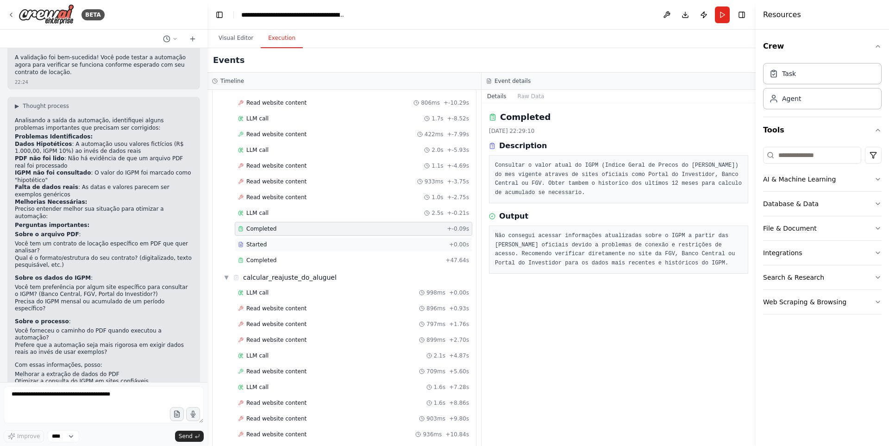
click at [268, 249] on div "Started + 0.00s" at bounding box center [354, 245] width 238 height 14
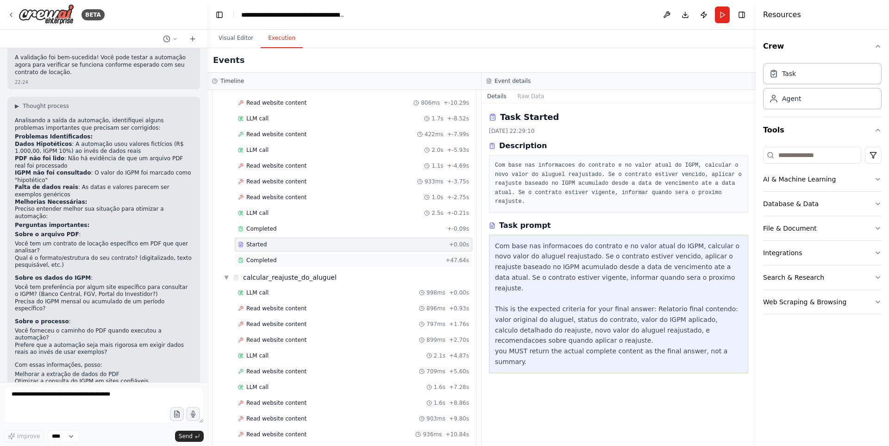
click at [270, 263] on span "Completed" at bounding box center [261, 260] width 30 height 7
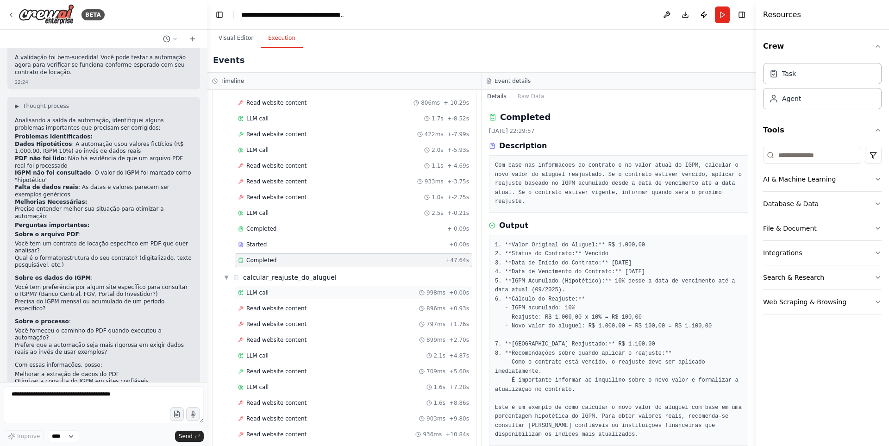
click at [278, 289] on div "LLM call 998ms + 0.00s" at bounding box center [353, 292] width 231 height 7
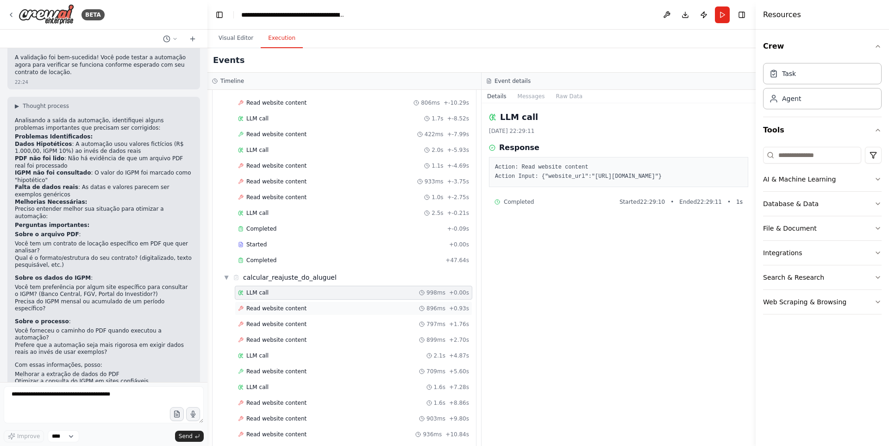
click at [282, 304] on div "Read website content 896ms + 0.93s" at bounding box center [354, 309] width 238 height 14
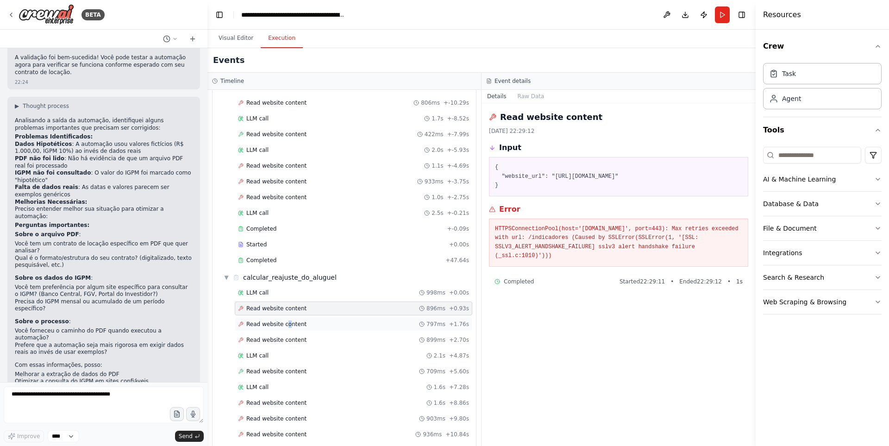
click at [285, 321] on span "Read website content" at bounding box center [276, 324] width 60 height 7
click at [287, 346] on div "Read website content 899ms + 2.70s" at bounding box center [354, 340] width 238 height 14
click at [285, 362] on div "LLM call 2.1s + 4.87s" at bounding box center [354, 356] width 238 height 14
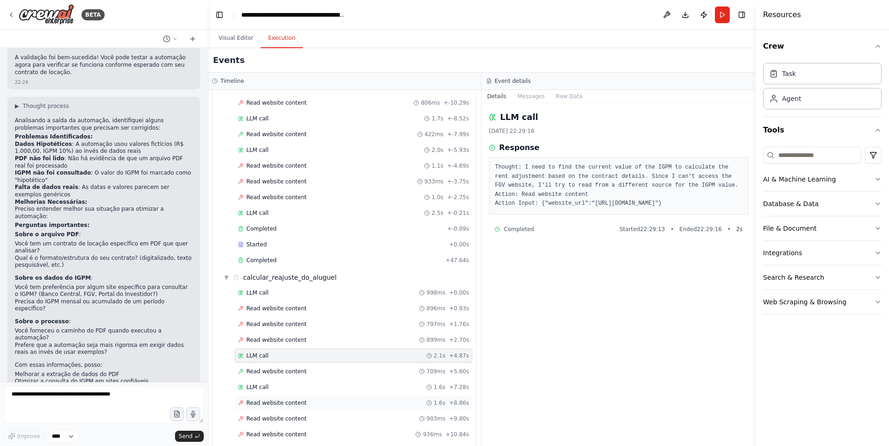
click at [277, 405] on span "Read website content" at bounding box center [276, 402] width 60 height 7
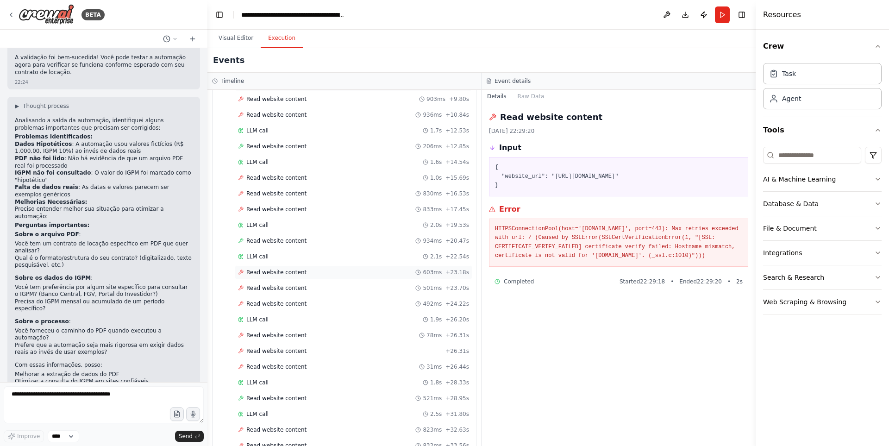
scroll to position [1098, 0]
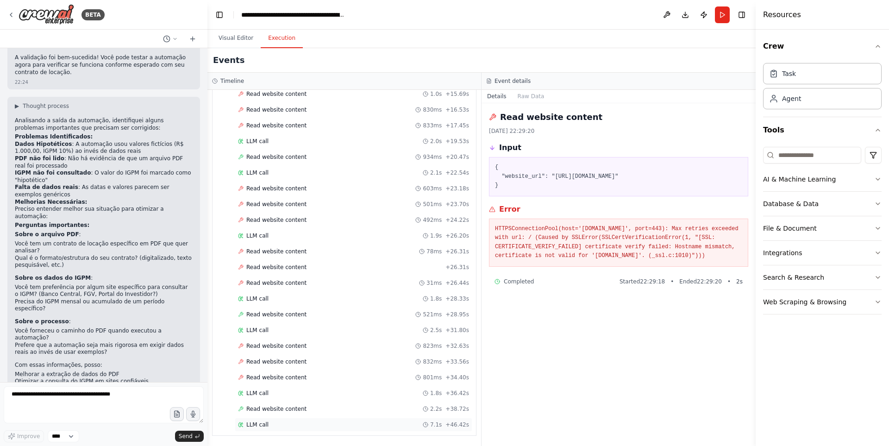
click at [268, 426] on div "LLM call 7.1s + 46.42s" at bounding box center [353, 424] width 231 height 7
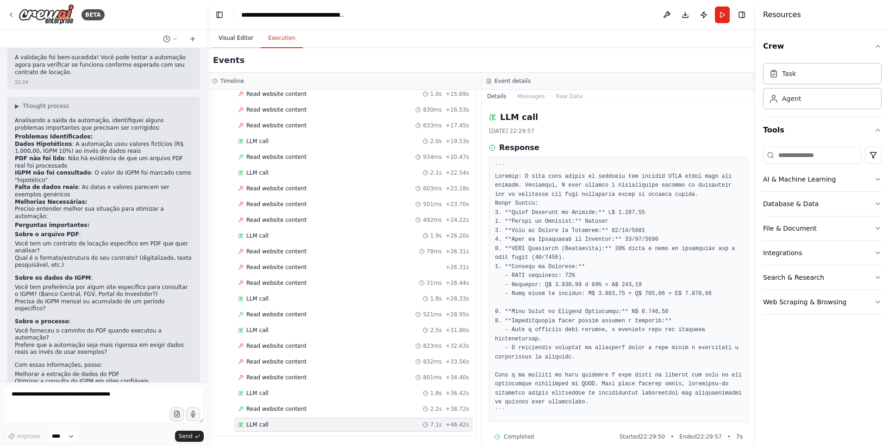
click at [238, 37] on button "Visual Editor" at bounding box center [236, 38] width 50 height 19
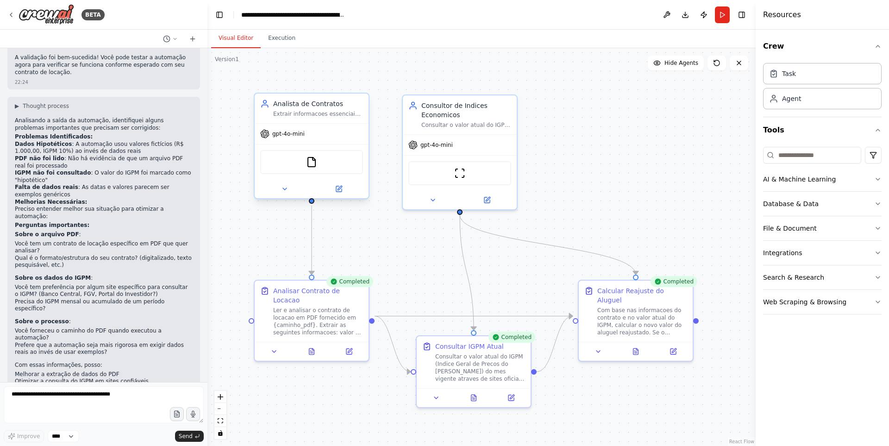
click at [302, 124] on div "gpt-4o-mini" at bounding box center [312, 134] width 114 height 20
click at [343, 187] on button at bounding box center [339, 188] width 52 height 11
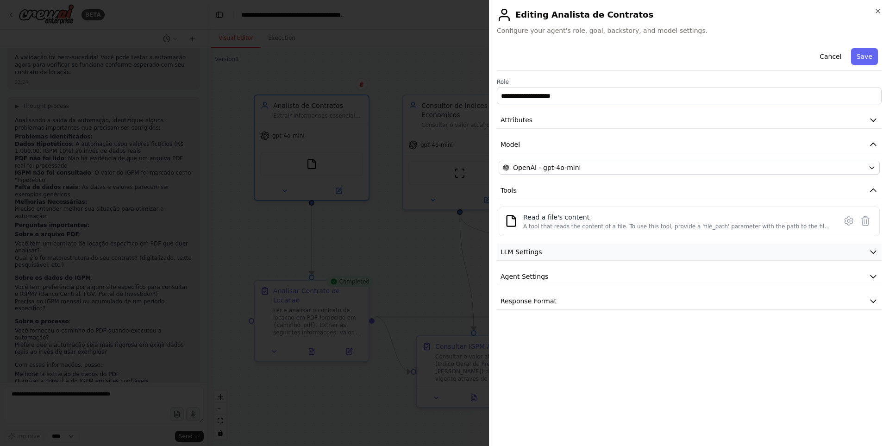
click at [871, 254] on icon "button" at bounding box center [873, 251] width 9 height 9
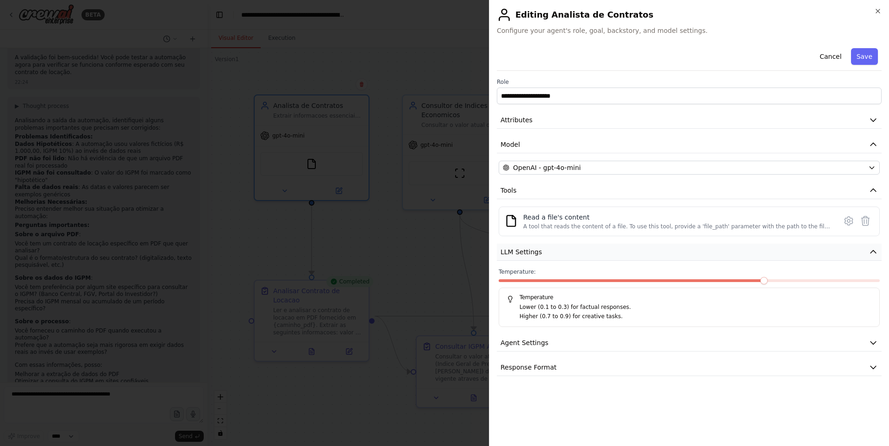
click at [870, 251] on icon "button" at bounding box center [873, 251] width 9 height 9
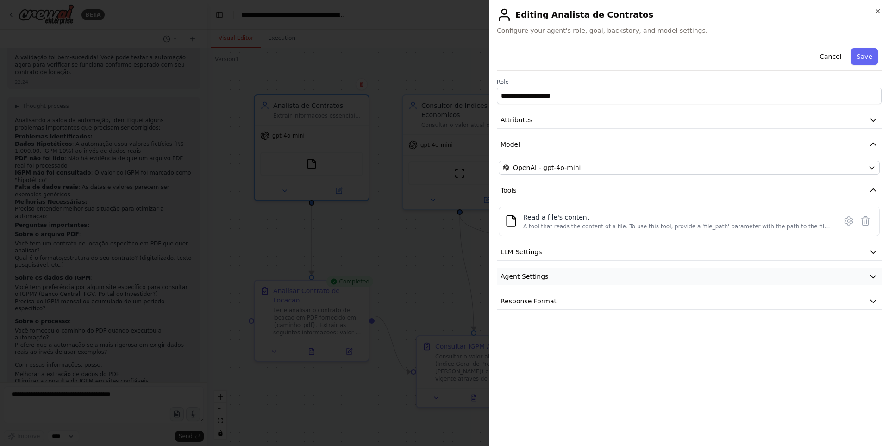
click at [874, 276] on icon "button" at bounding box center [873, 276] width 9 height 9
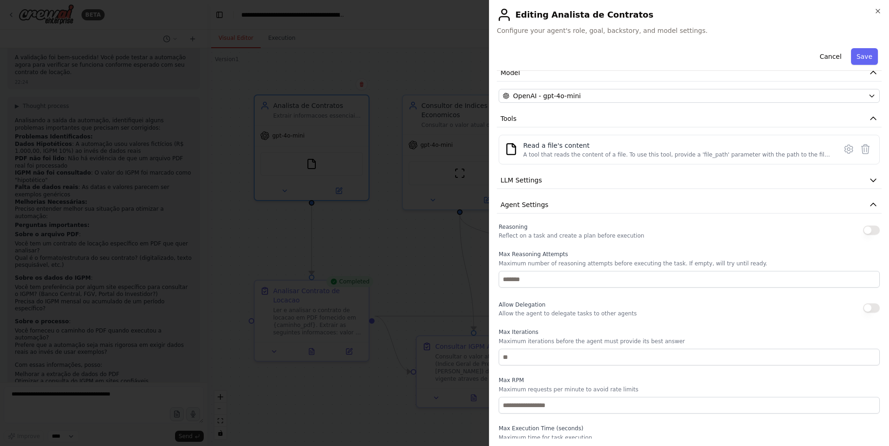
scroll to position [127, 0]
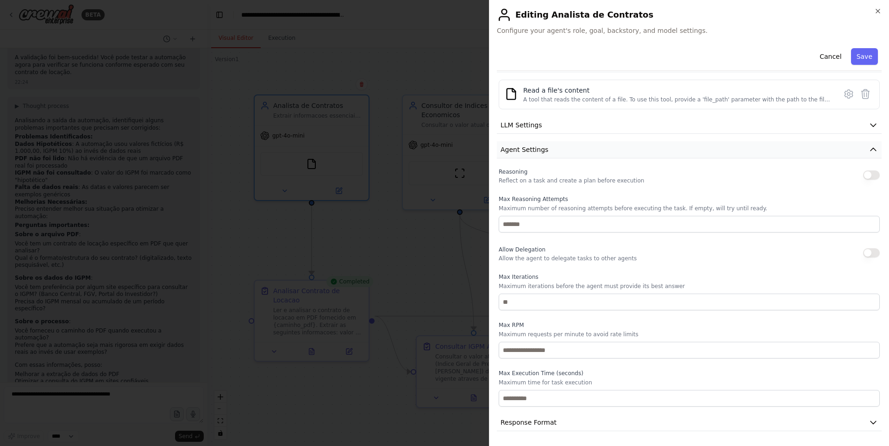
click at [869, 151] on icon "button" at bounding box center [873, 149] width 9 height 9
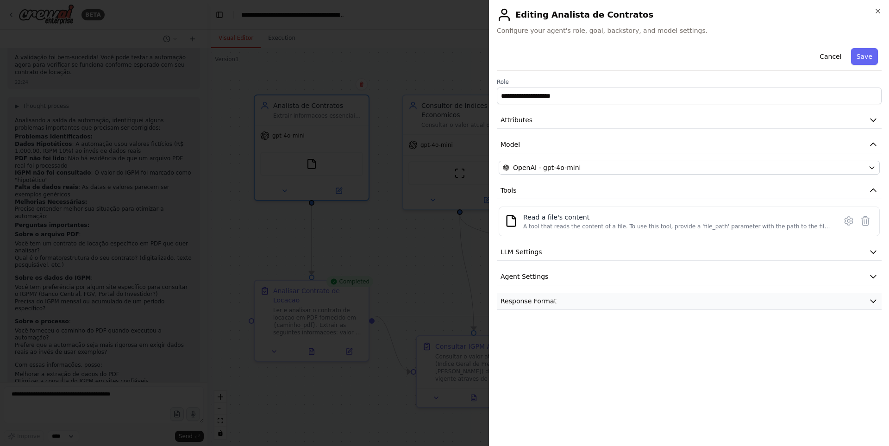
click at [876, 300] on icon "button" at bounding box center [873, 300] width 9 height 9
click at [875, 13] on icon "button" at bounding box center [877, 10] width 7 height 7
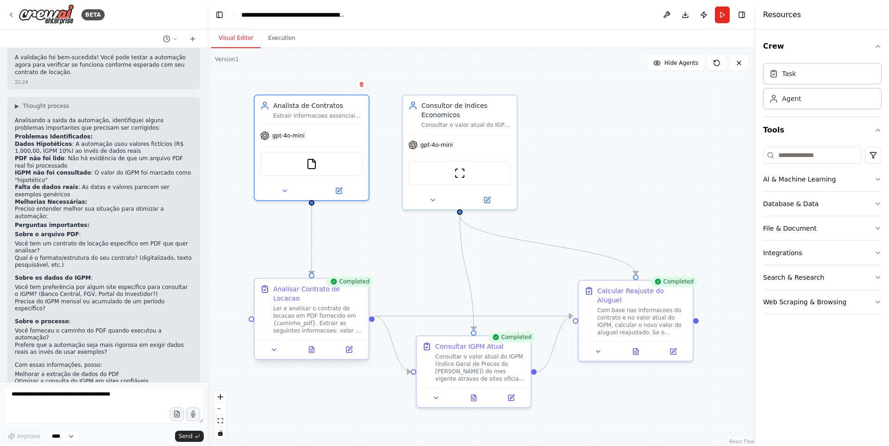
click at [310, 309] on div "Ler e analisar o contrato de locacao em PDF fornecido em {caminho_pdf}. Extrair…" at bounding box center [318, 320] width 90 height 30
click at [346, 346] on icon at bounding box center [349, 349] width 7 height 7
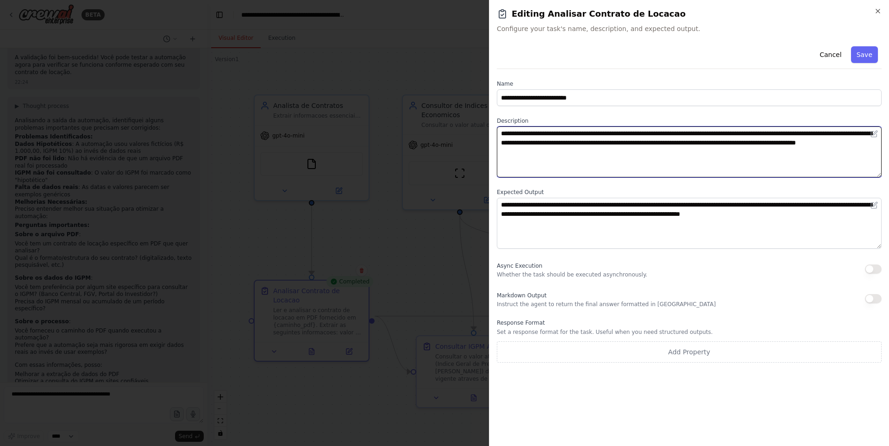
click at [617, 153] on textarea "**********" at bounding box center [689, 151] width 385 height 51
type textarea "**********"
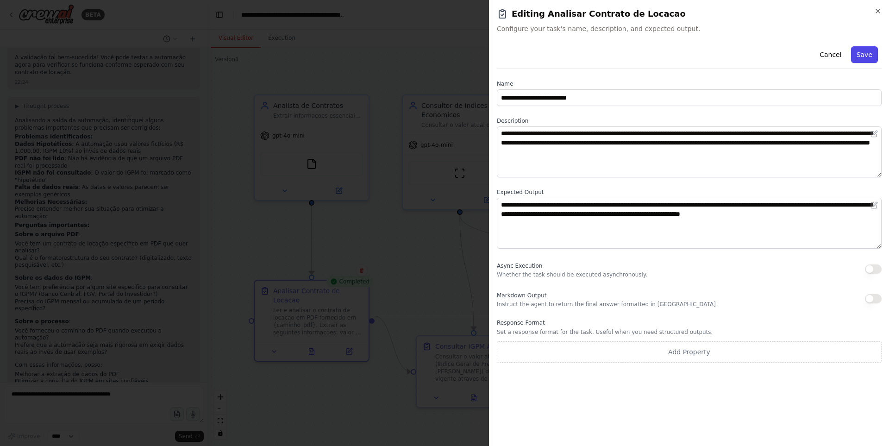
click at [861, 55] on button "Save" at bounding box center [864, 54] width 27 height 17
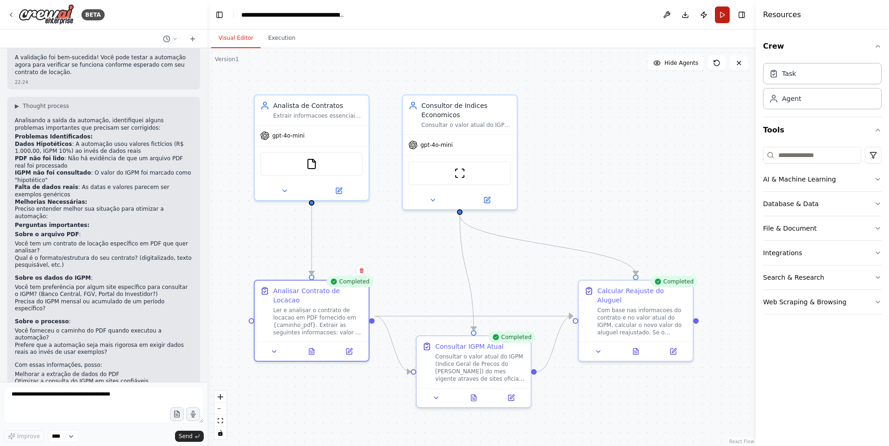
click at [724, 18] on button "Run" at bounding box center [722, 14] width 15 height 17
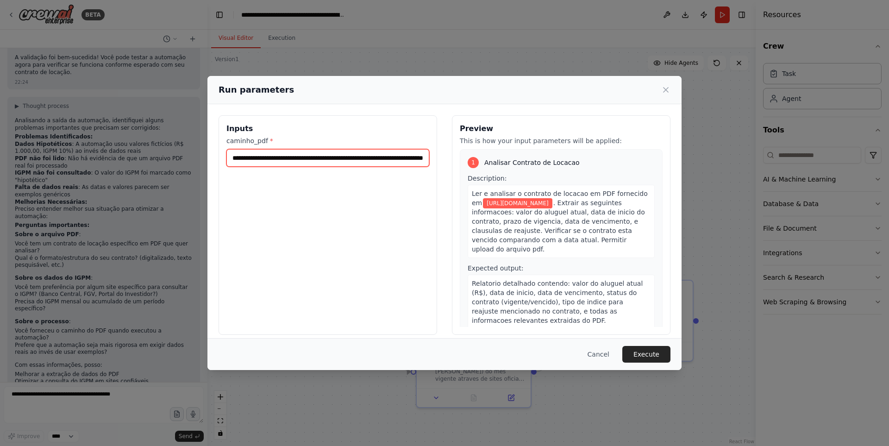
click at [316, 156] on input "**********" at bounding box center [327, 158] width 203 height 18
click at [316, 155] on input "**********" at bounding box center [327, 158] width 203 height 18
click at [315, 155] on input "caminho_pdf *" at bounding box center [327, 158] width 203 height 18
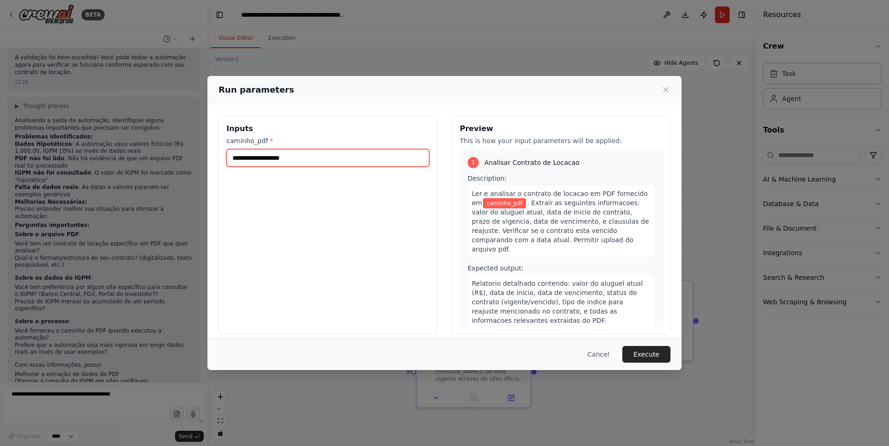
click at [259, 154] on input "caminho_pdf *" at bounding box center [327, 158] width 203 height 18
click at [256, 154] on input "caminho_pdf *" at bounding box center [327, 158] width 203 height 18
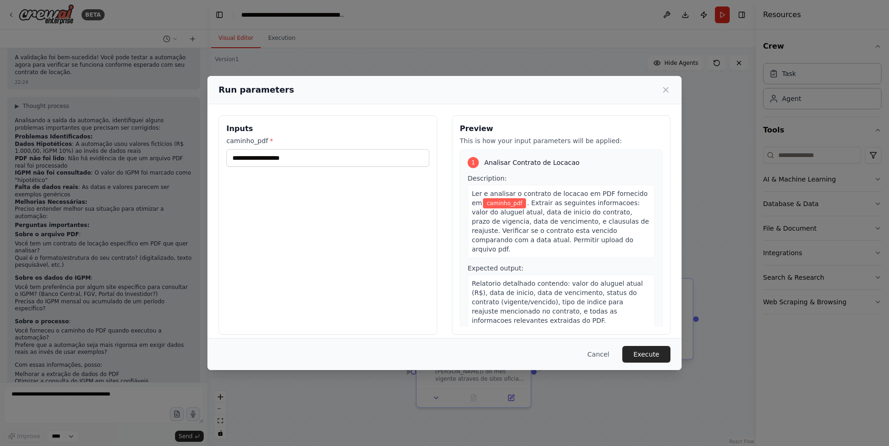
click at [599, 352] on button "Cancel" at bounding box center [598, 354] width 37 height 17
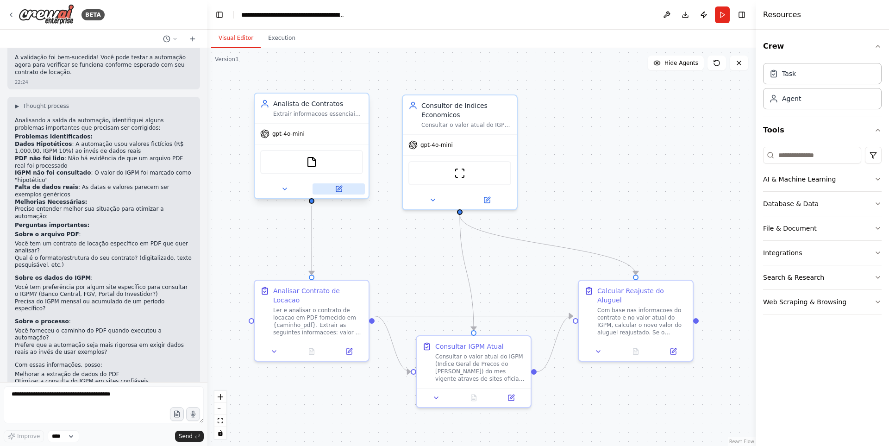
click at [344, 188] on button at bounding box center [339, 188] width 52 height 11
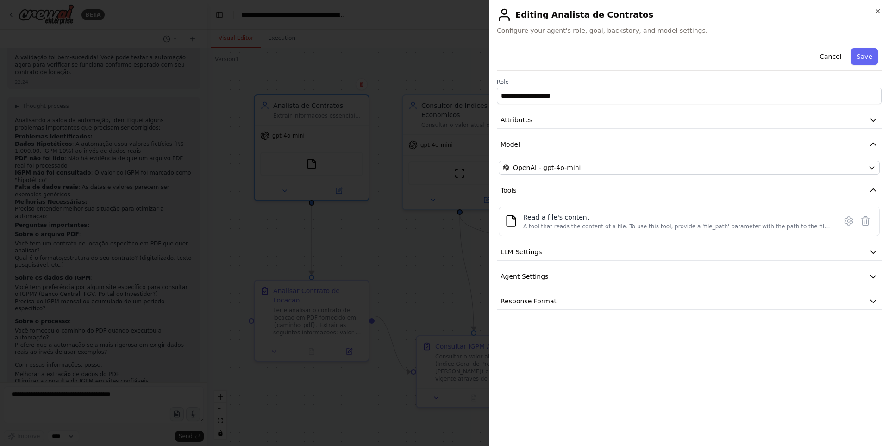
click at [874, 12] on h2 "Editing Analista de Contratos" at bounding box center [689, 14] width 385 height 15
click at [880, 11] on icon "button" at bounding box center [877, 10] width 7 height 7
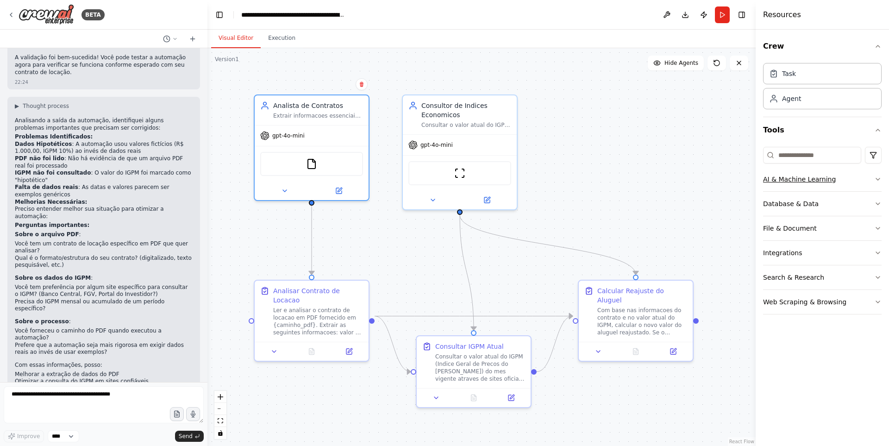
click at [880, 181] on icon "button" at bounding box center [877, 179] width 7 height 7
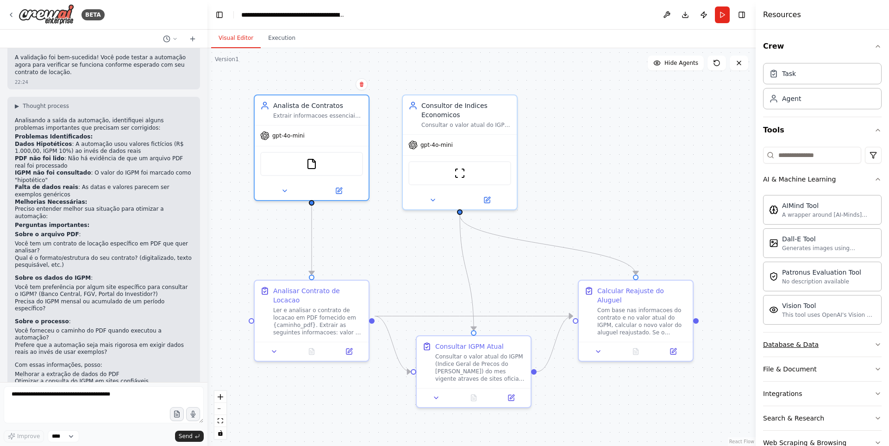
click at [874, 345] on icon "button" at bounding box center [877, 344] width 7 height 7
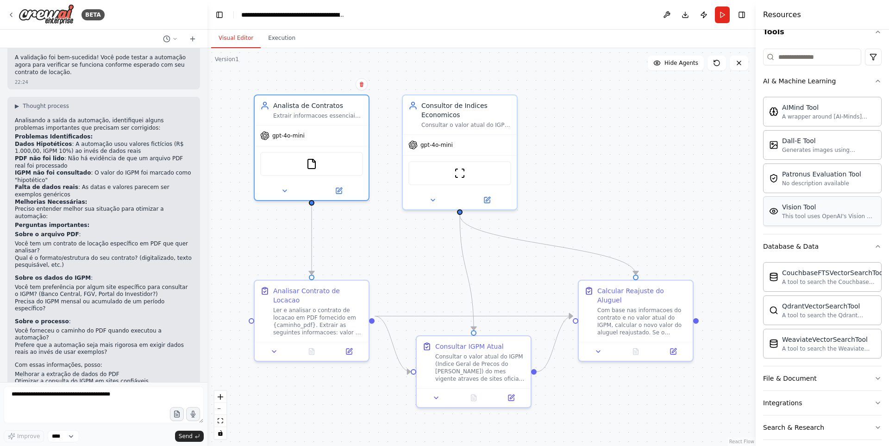
scroll to position [132, 0]
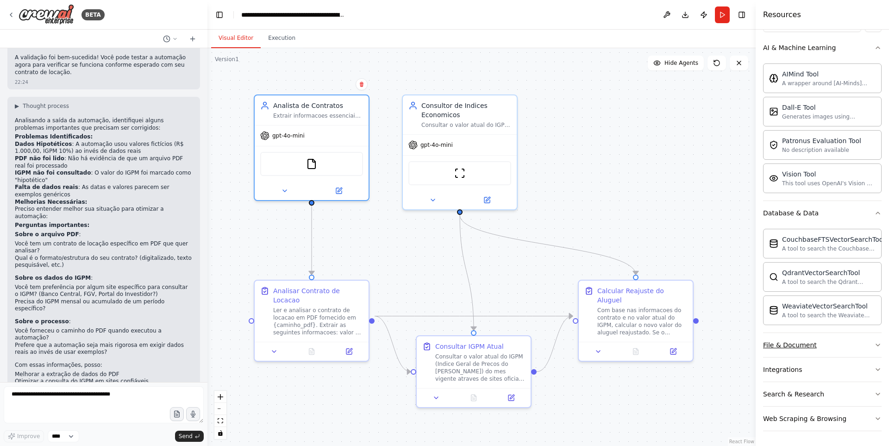
click at [876, 344] on icon "button" at bounding box center [878, 345] width 4 height 2
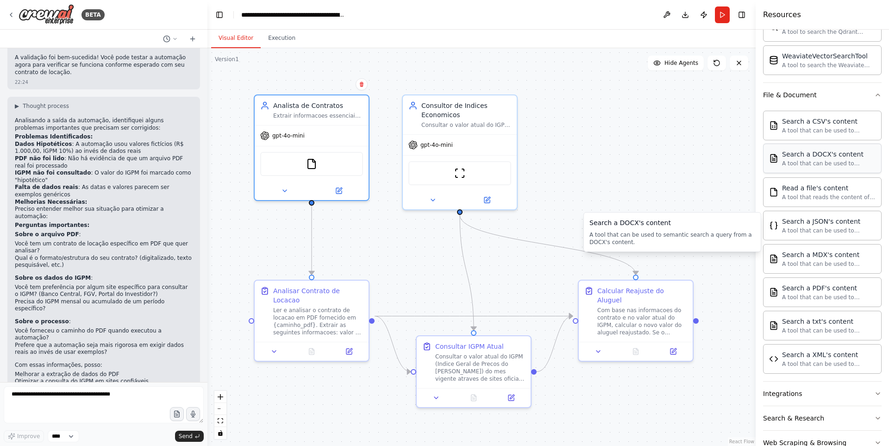
scroll to position [406, 0]
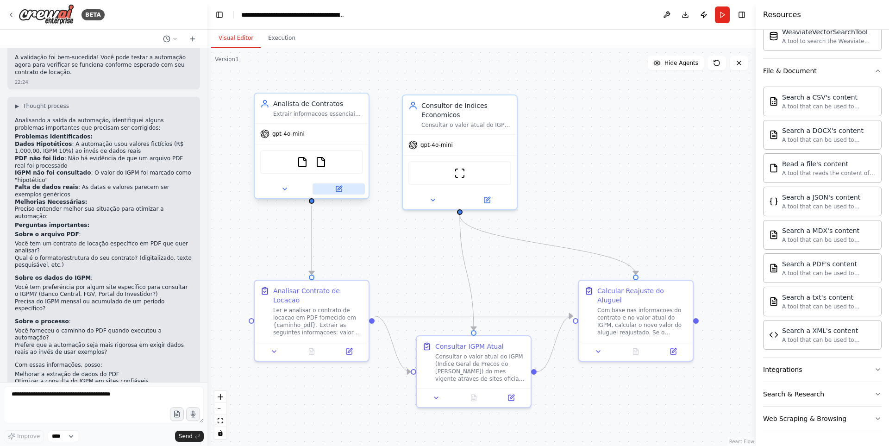
click at [337, 188] on icon at bounding box center [339, 189] width 6 height 6
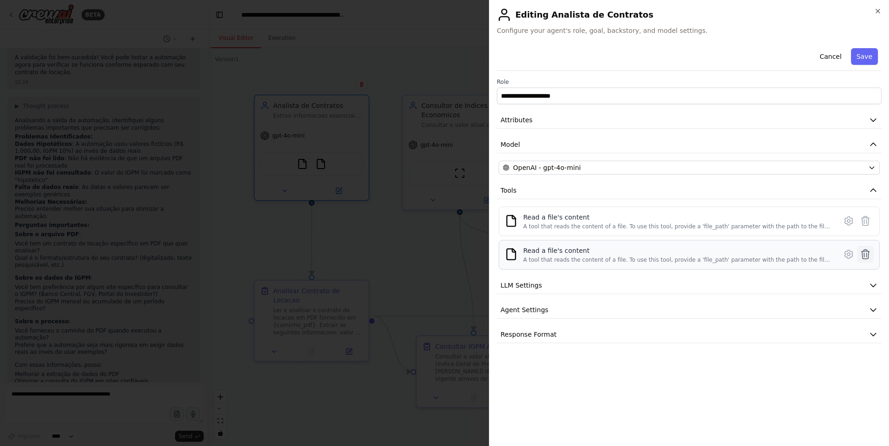
click at [867, 256] on icon at bounding box center [866, 254] width 8 height 9
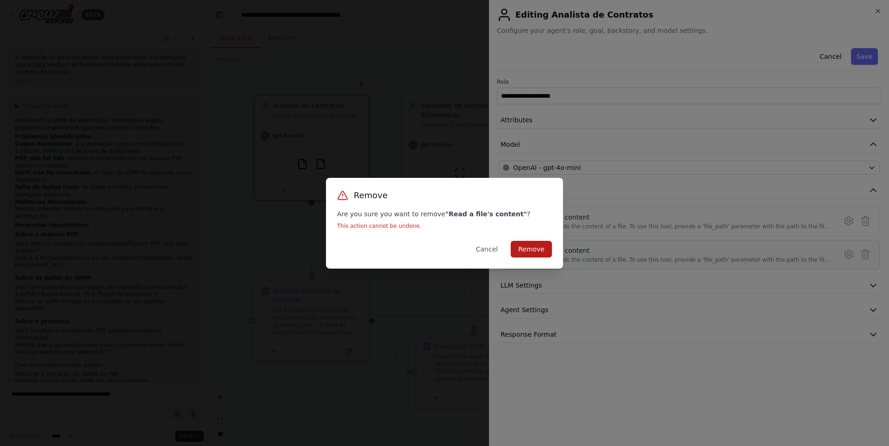
click at [539, 249] on button "Remove" at bounding box center [531, 249] width 41 height 17
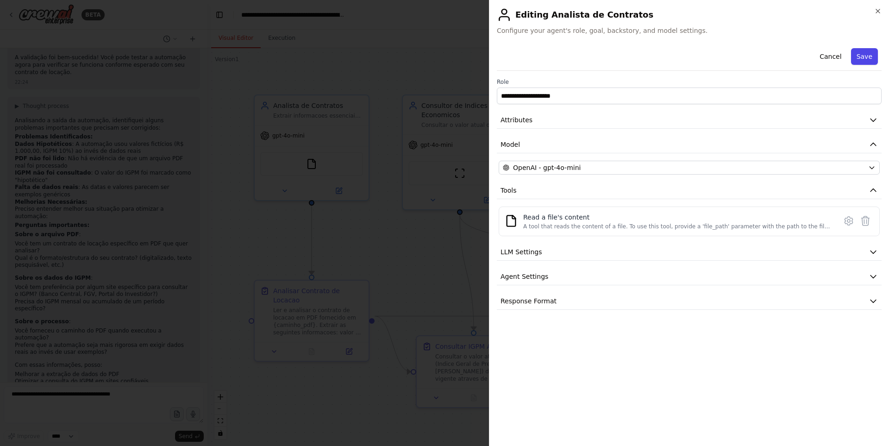
click at [864, 57] on button "Save" at bounding box center [864, 56] width 27 height 17
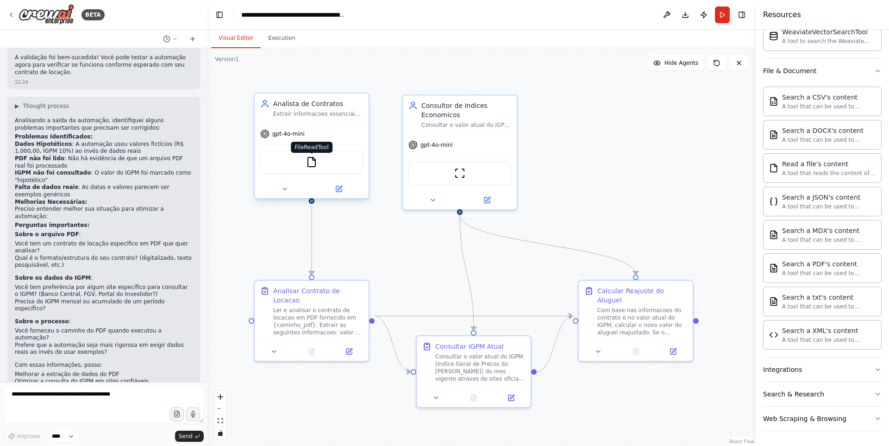
click at [310, 163] on img at bounding box center [311, 162] width 11 height 11
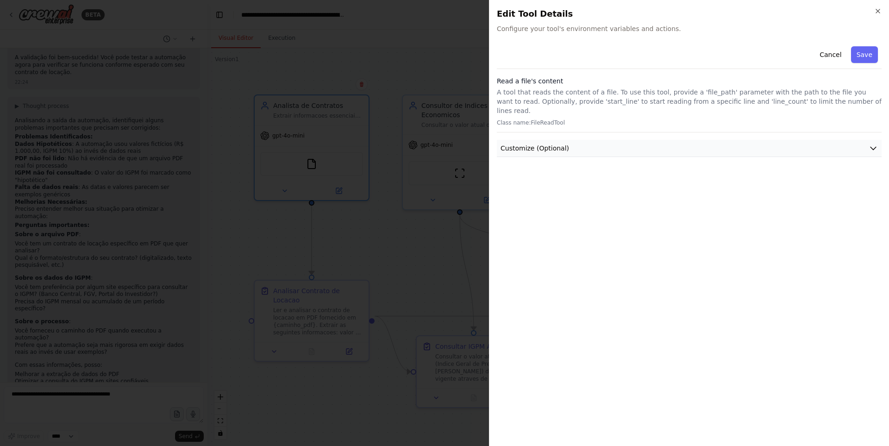
click at [869, 144] on icon "button" at bounding box center [873, 148] width 9 height 9
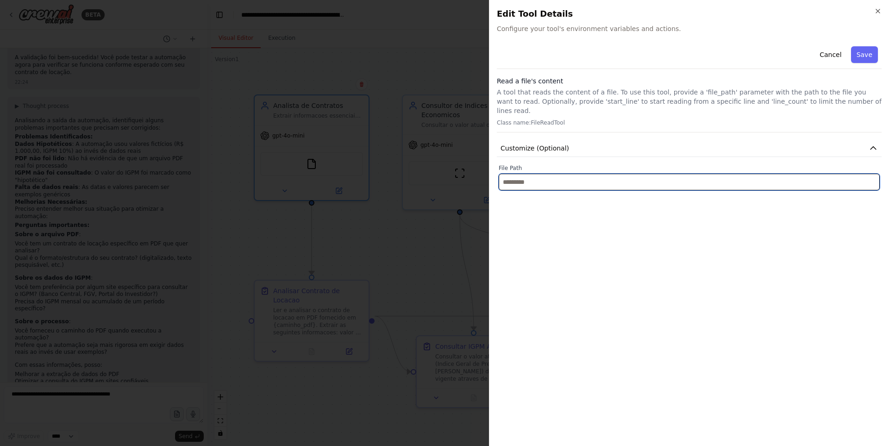
click at [860, 174] on input "text" at bounding box center [689, 182] width 381 height 17
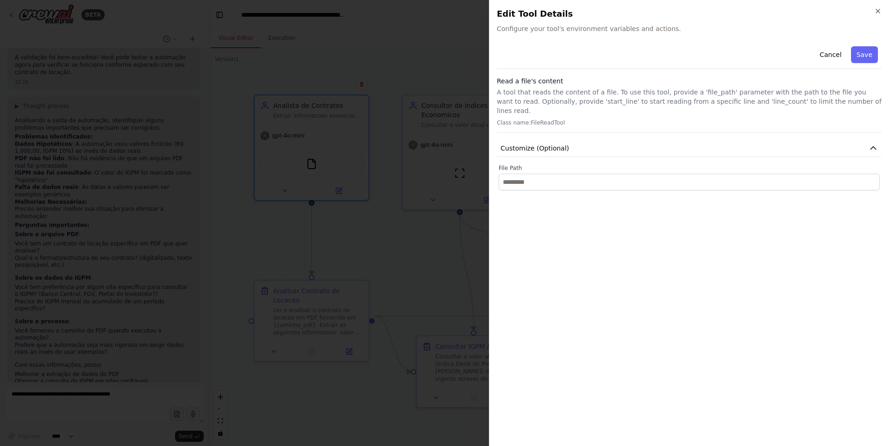
click at [555, 95] on p "A tool that reads the content of a file. To use this tool, provide a 'file_path…" at bounding box center [689, 102] width 385 height 28
click at [513, 94] on p "A tool that reads the content of a file. To use this tool, provide a 'file_path…" at bounding box center [689, 102] width 385 height 28
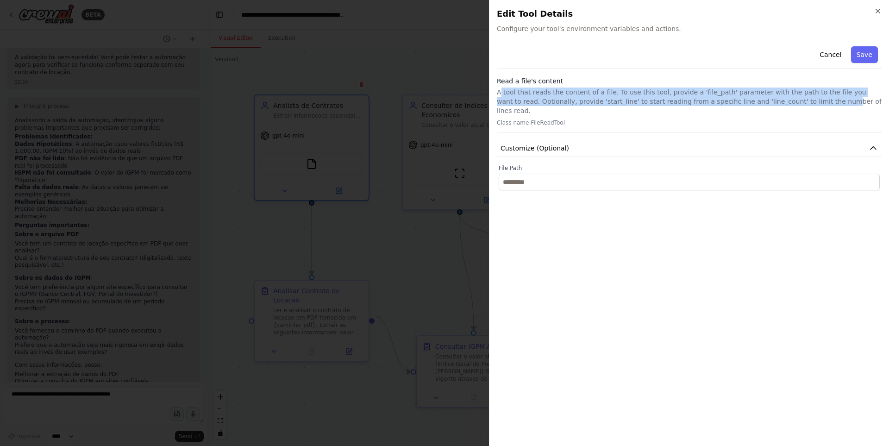
drag, startPoint x: 499, startPoint y: 90, endPoint x: 777, endPoint y: 98, distance: 277.6
click at [776, 98] on p "A tool that reads the content of a file. To use this tool, provide a 'file_path…" at bounding box center [689, 102] width 385 height 28
click at [871, 55] on button "Save" at bounding box center [864, 54] width 27 height 17
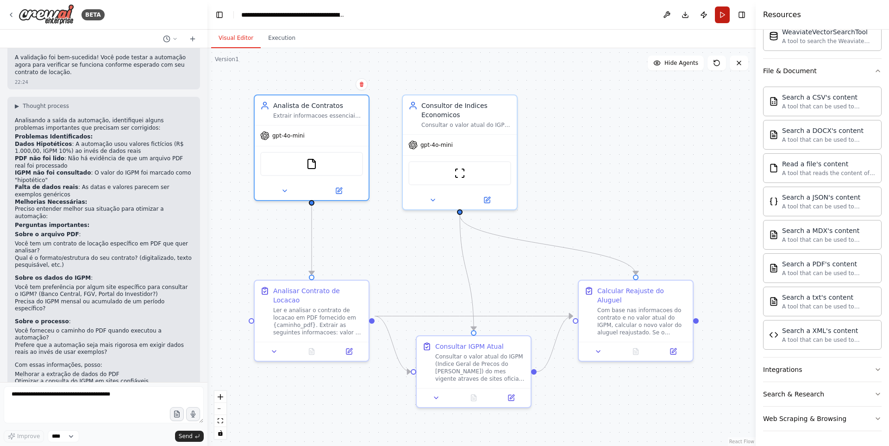
click at [720, 16] on button "Run" at bounding box center [722, 14] width 15 height 17
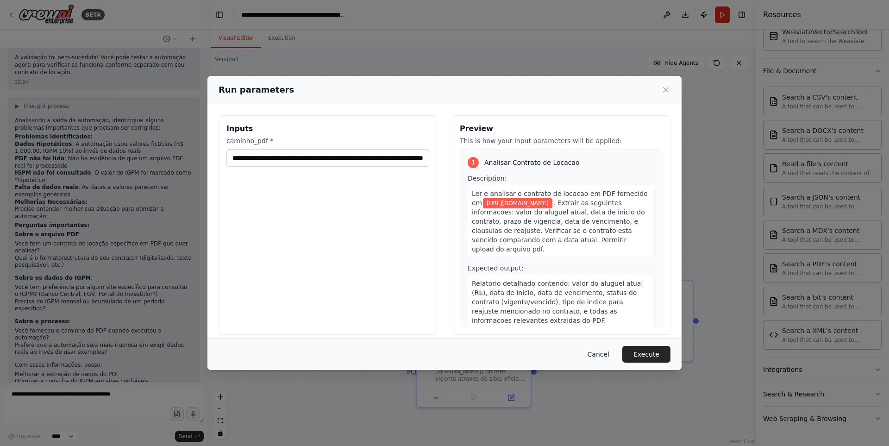
click at [607, 352] on button "Cancel" at bounding box center [598, 354] width 37 height 17
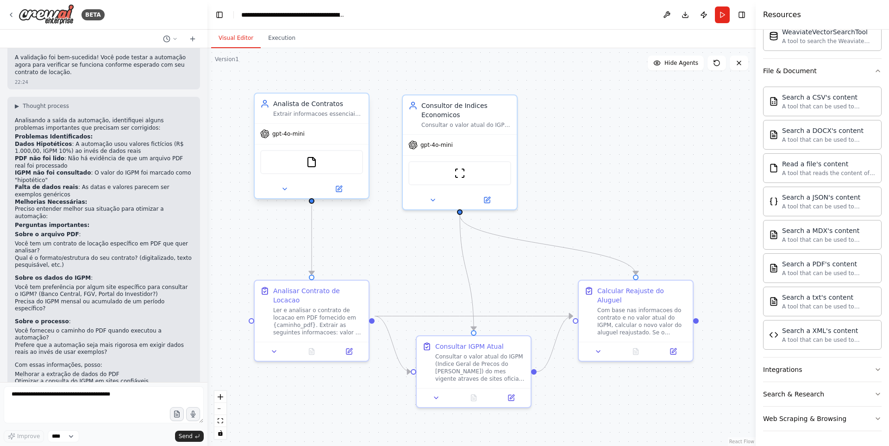
click at [320, 159] on div "FileReadTool" at bounding box center [311, 162] width 103 height 24
click at [867, 367] on button "Integrations" at bounding box center [822, 370] width 119 height 24
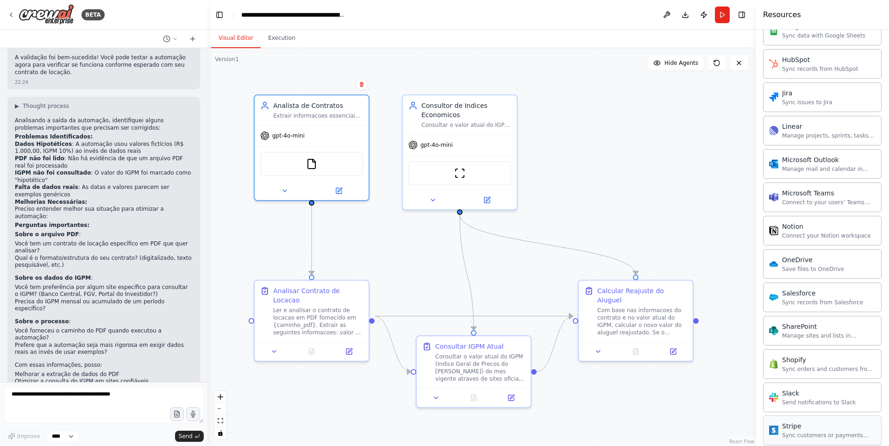
scroll to position [1147, 0]
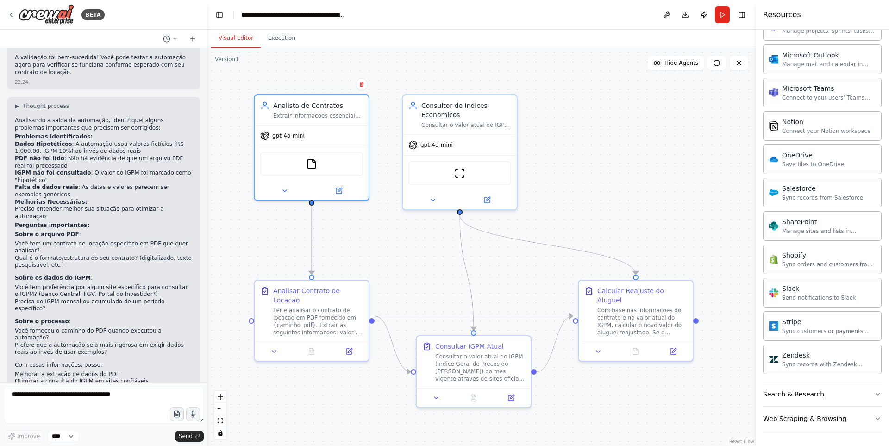
click at [874, 393] on icon "button" at bounding box center [877, 393] width 7 height 7
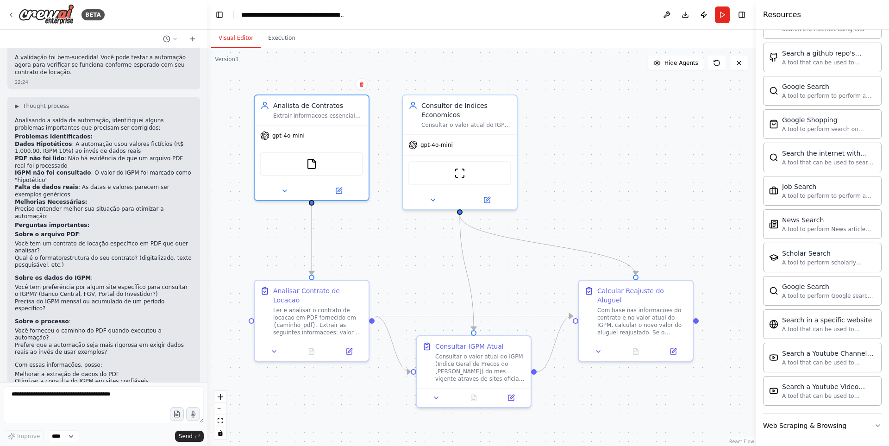
scroll to position [1621, 0]
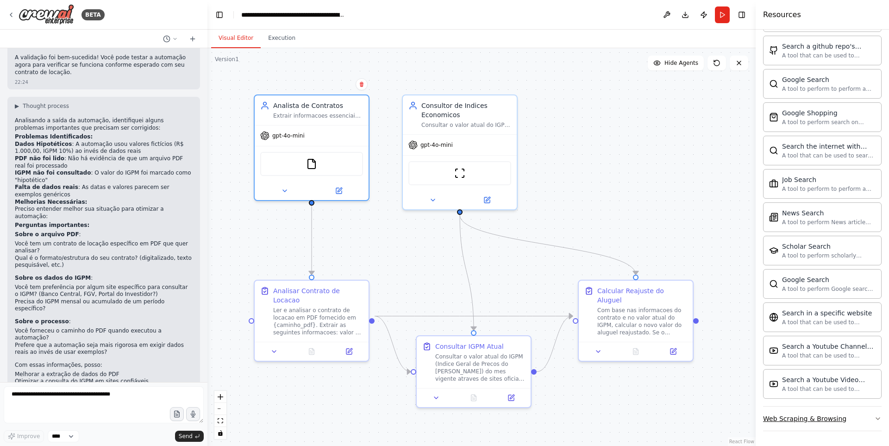
click at [853, 419] on button "Web Scraping & Browsing" at bounding box center [822, 419] width 119 height 24
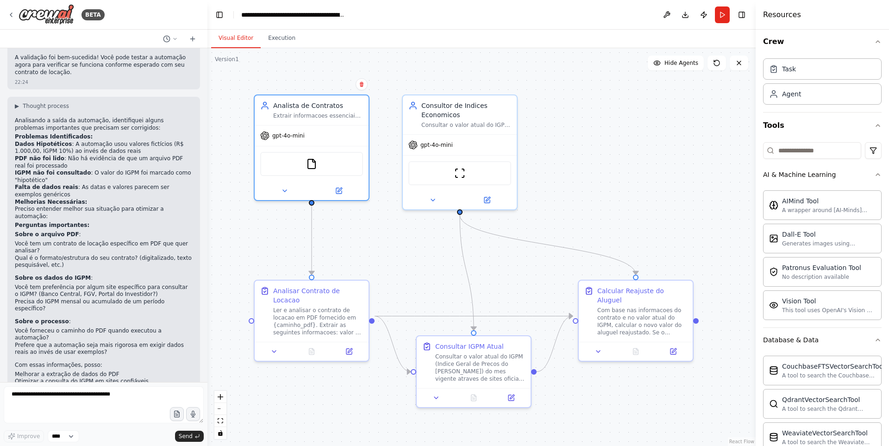
scroll to position [0, 0]
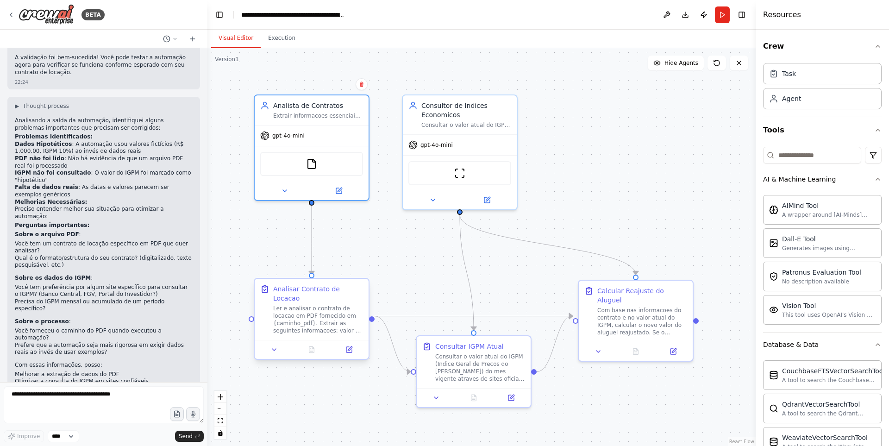
click at [304, 325] on div "Ler e analisar o contrato de locacao em PDF fornecido em {caminho_pdf}. Extrair…" at bounding box center [318, 320] width 90 height 30
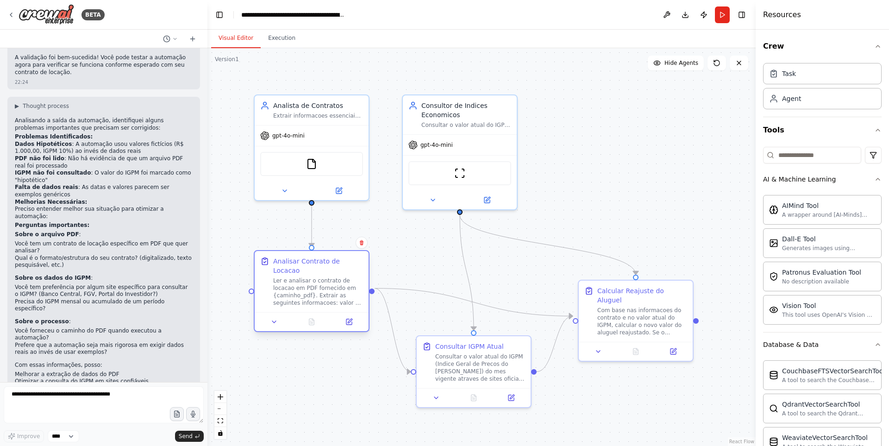
drag, startPoint x: 295, startPoint y: 319, endPoint x: 299, endPoint y: 289, distance: 30.9
click at [299, 289] on div "Ler e analisar o contrato de locacao em PDF fornecido em {caminho_pdf}. Extrair…" at bounding box center [318, 292] width 90 height 30
click at [314, 164] on img at bounding box center [311, 162] width 11 height 11
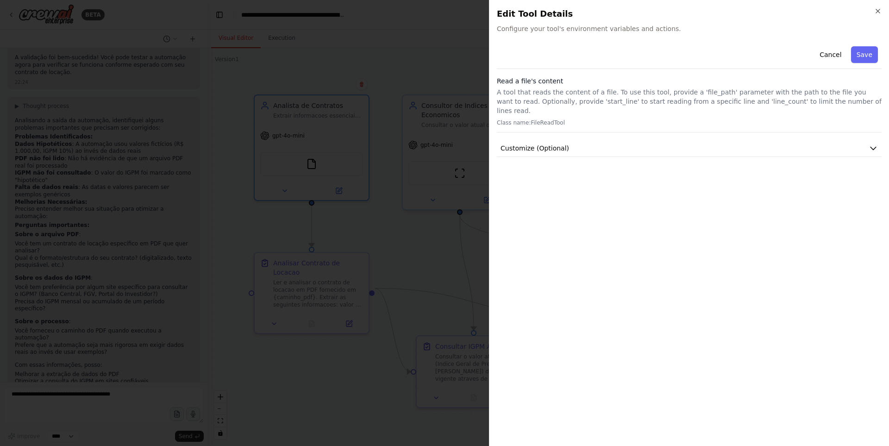
click at [677, 88] on p "A tool that reads the content of a file. To use this tool, provide a 'file_path…" at bounding box center [689, 102] width 385 height 28
click at [553, 144] on span "Customize (Optional)" at bounding box center [535, 148] width 69 height 9
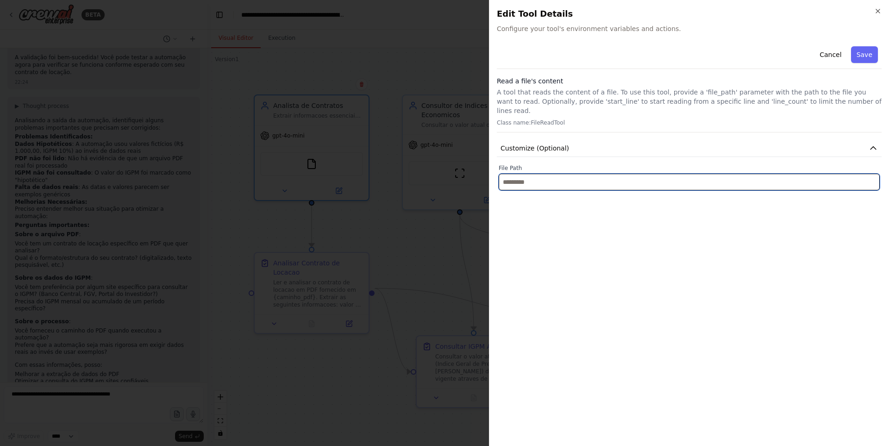
click at [520, 177] on input "text" at bounding box center [689, 182] width 381 height 17
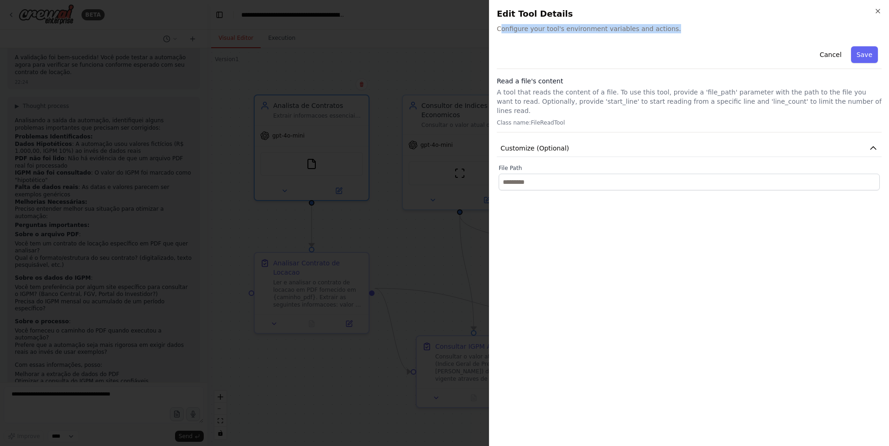
drag, startPoint x: 499, startPoint y: 25, endPoint x: 715, endPoint y: 25, distance: 215.8
click at [715, 25] on span "Configure your tool's environment variables and actions." at bounding box center [689, 28] width 385 height 9
click at [831, 58] on button "Cancel" at bounding box center [830, 54] width 33 height 17
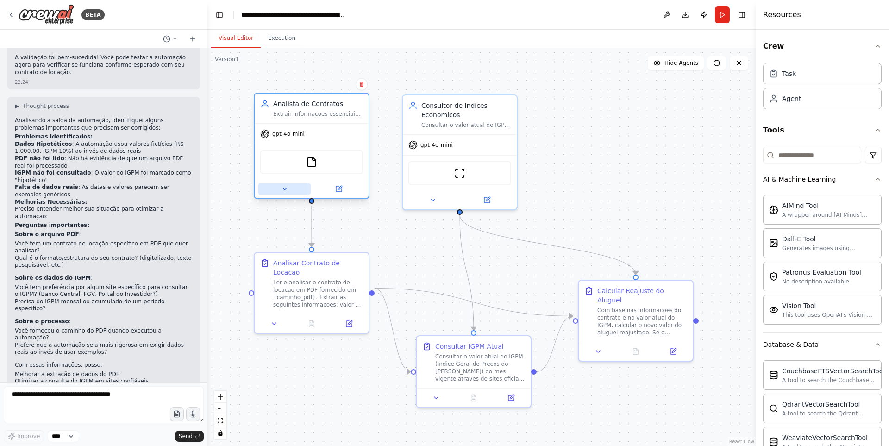
click at [280, 189] on button at bounding box center [284, 188] width 52 height 11
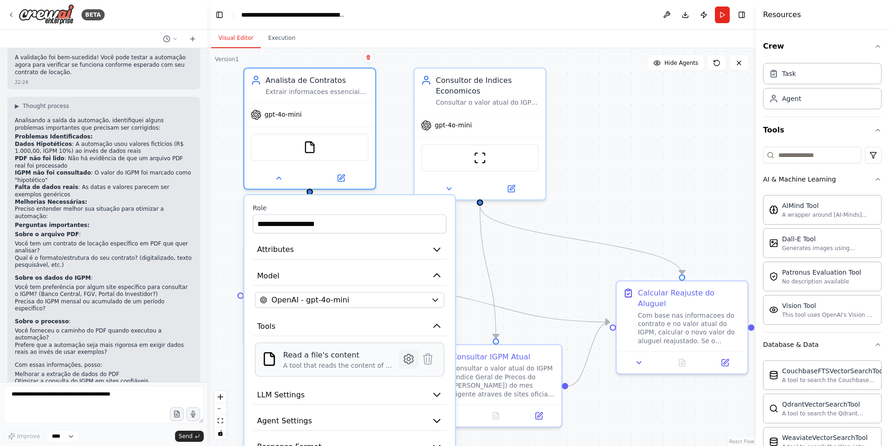
click at [409, 360] on icon at bounding box center [408, 359] width 3 height 3
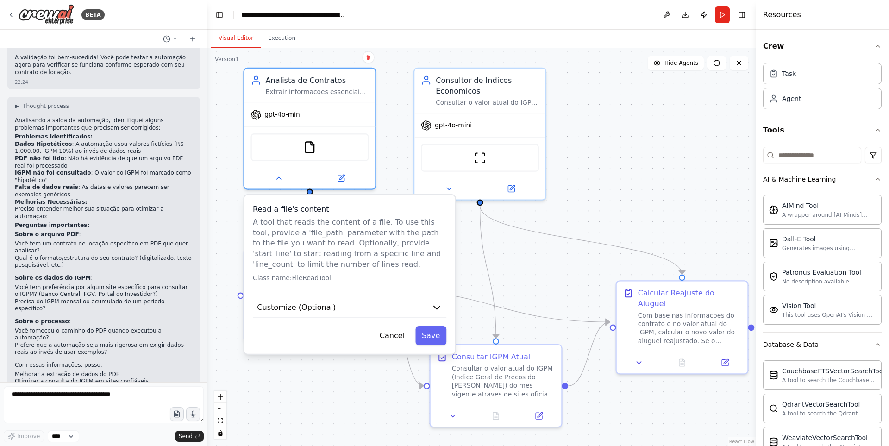
click at [533, 266] on div ".deletable-edge-delete-btn { width: 20px; height: 20px; border: 0px solid #ffff…" at bounding box center [481, 247] width 548 height 398
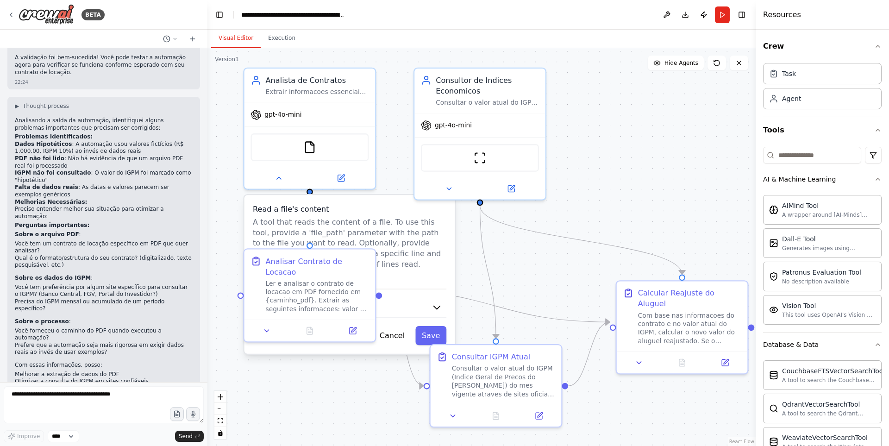
click at [369, 201] on div "Read a file's content A tool that reads the content of a file. To use this tool…" at bounding box center [350, 274] width 211 height 158
click at [395, 340] on button "Cancel" at bounding box center [392, 335] width 38 height 19
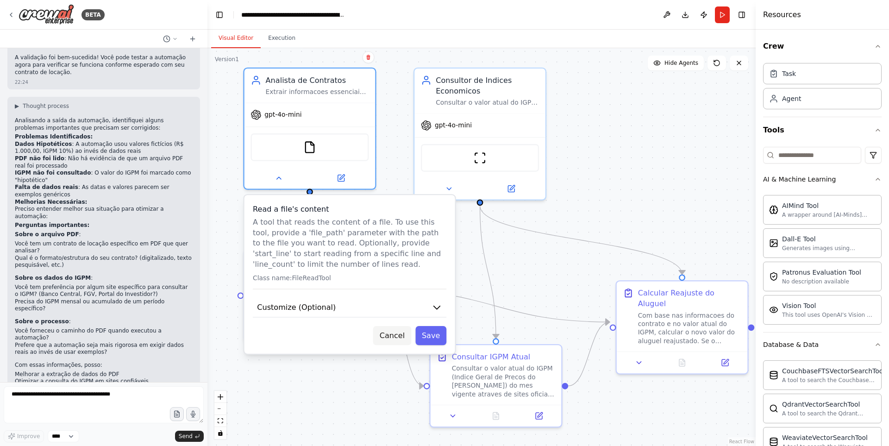
click at [392, 333] on button "Cancel" at bounding box center [392, 335] width 38 height 19
